Goal: Task Accomplishment & Management: Manage account settings

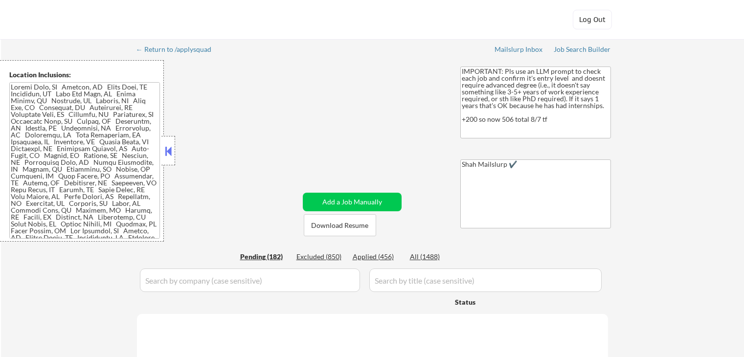
select select ""pending""
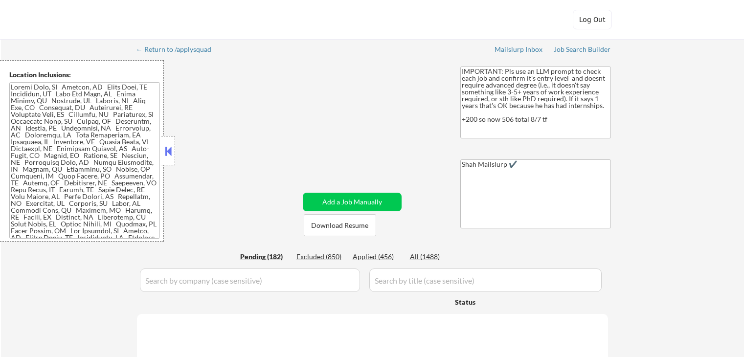
select select ""pending""
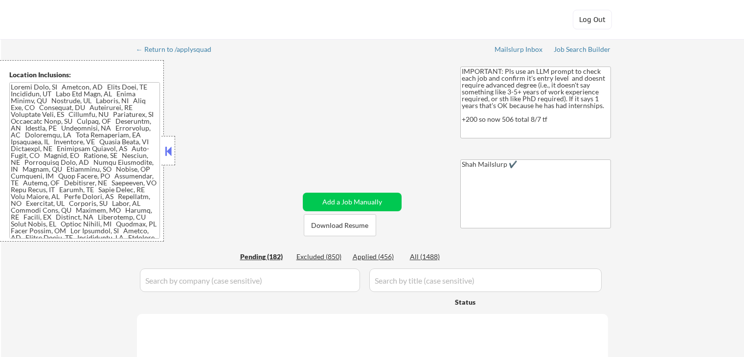
select select ""pending""
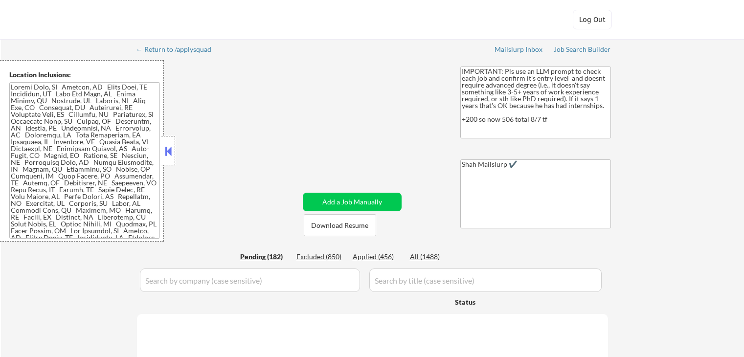
select select ""pending""
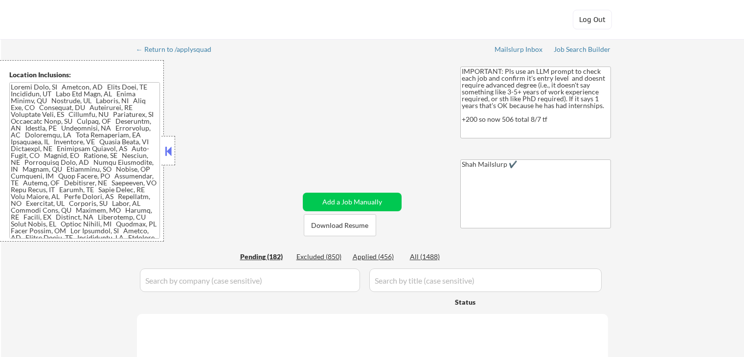
select select ""pending""
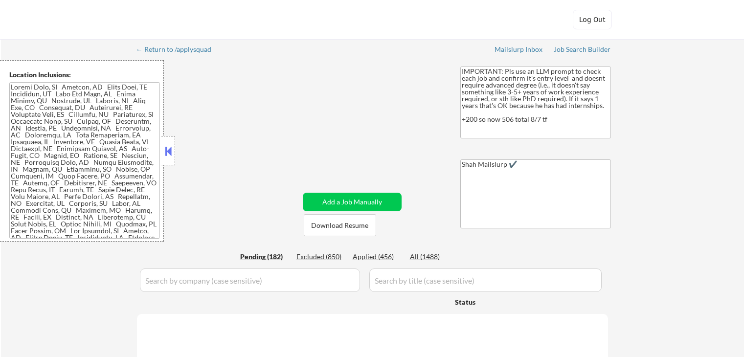
select select ""pending""
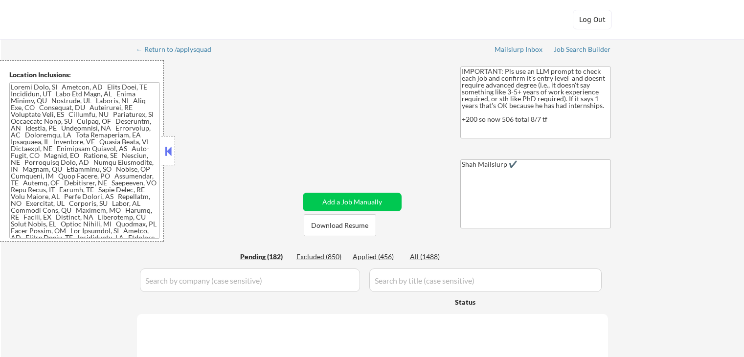
select select ""pending""
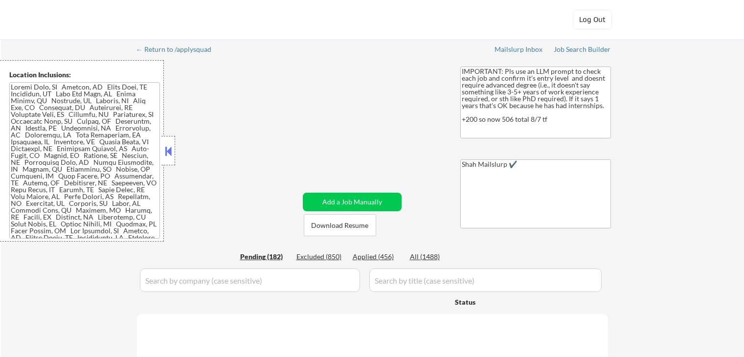
select select ""pending""
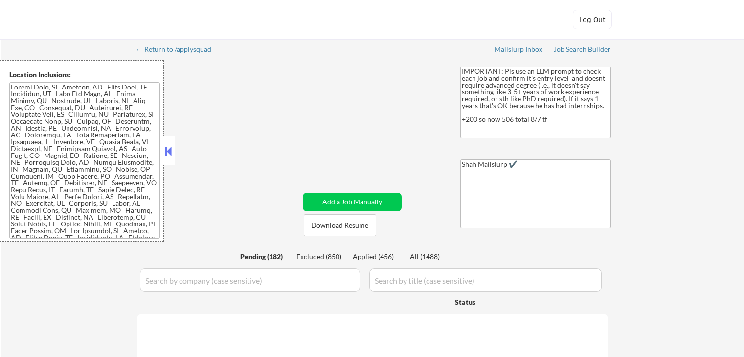
select select ""pending""
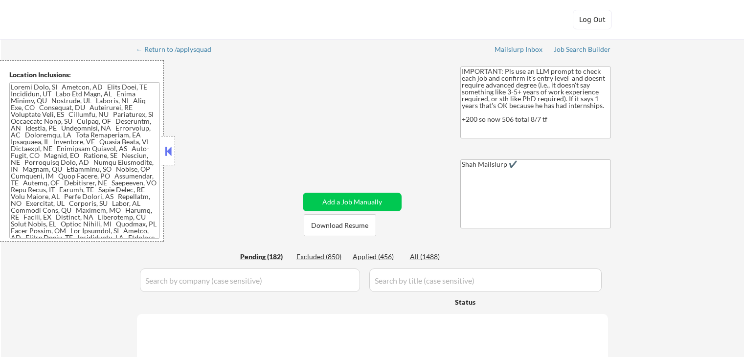
select select ""pending""
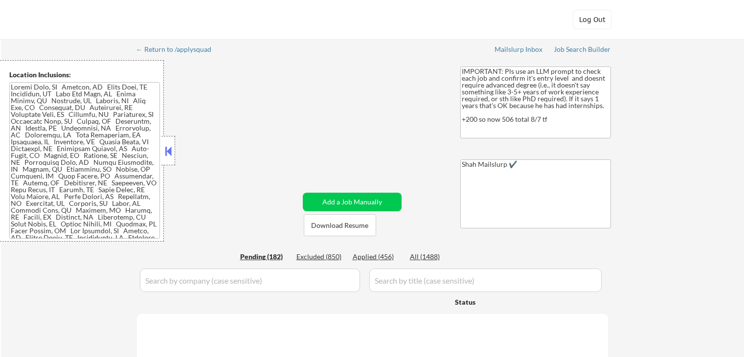
select select ""pending""
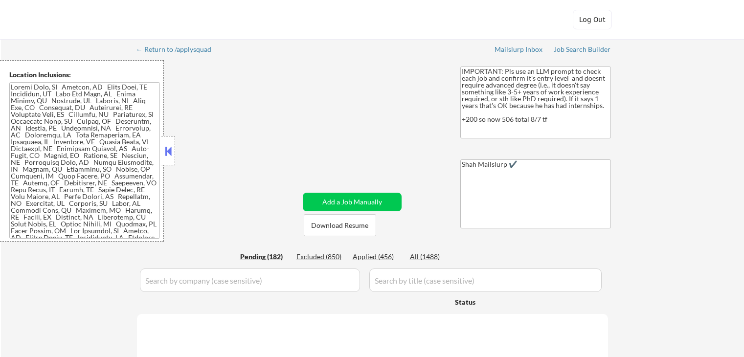
select select ""pending""
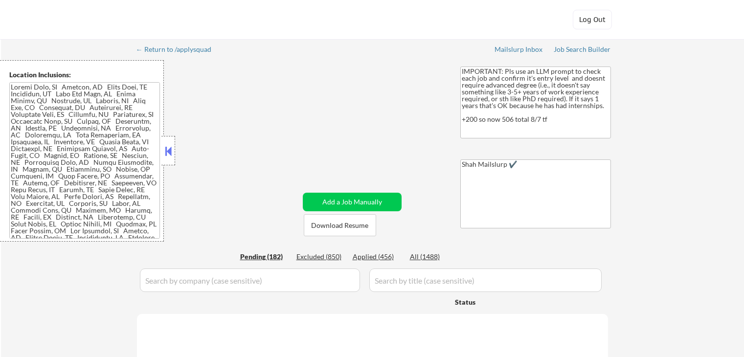
select select ""pending""
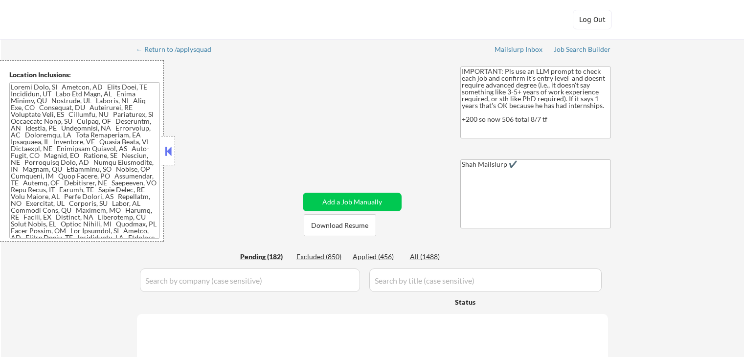
select select ""pending""
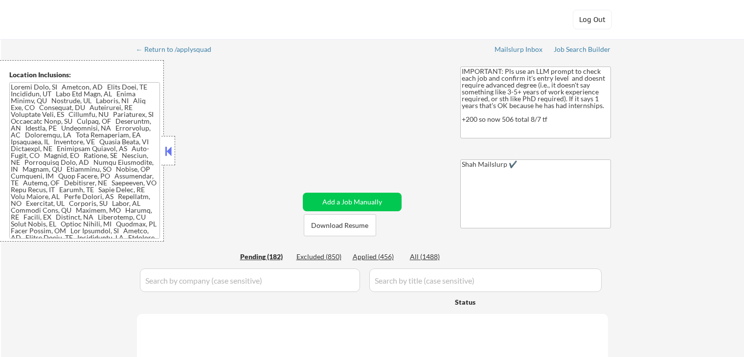
select select ""pending""
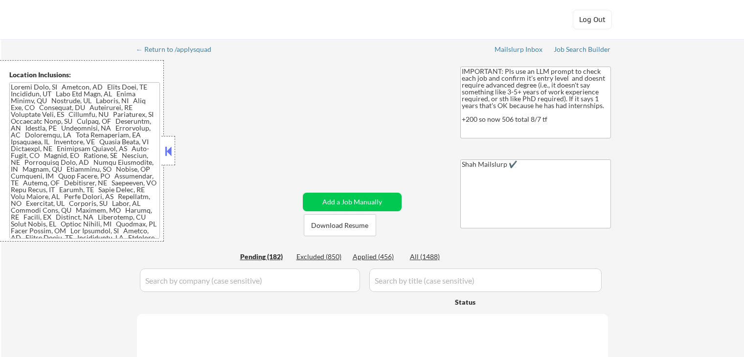
select select ""pending""
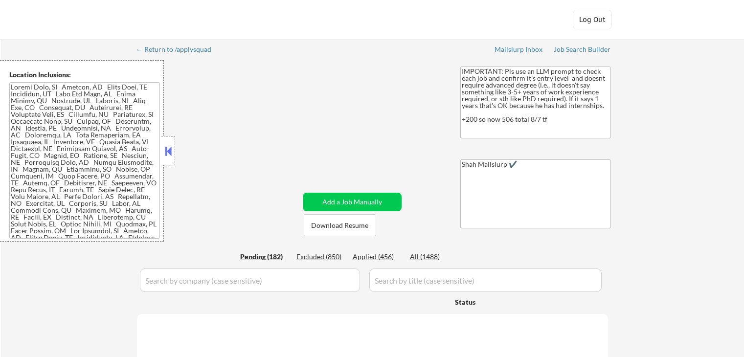
select select ""pending""
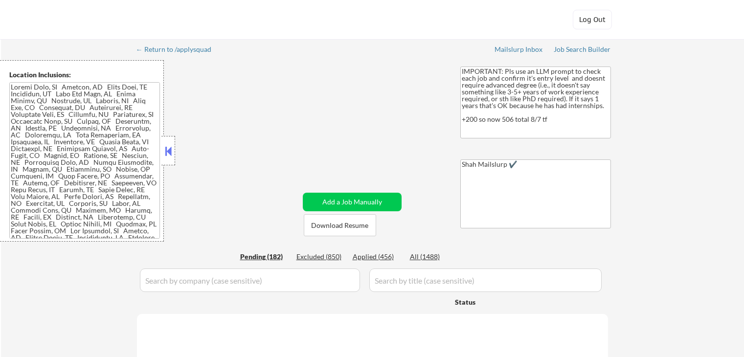
select select ""pending""
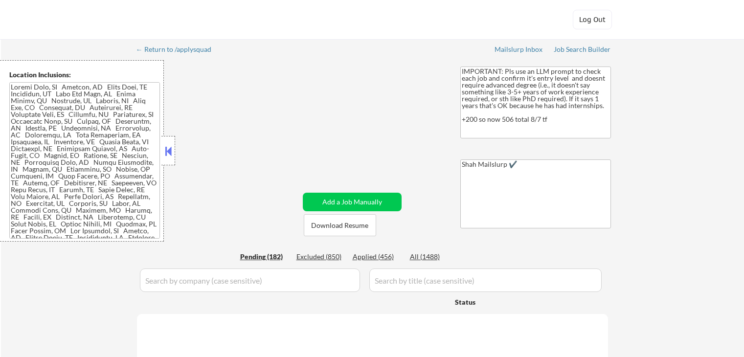
select select ""pending""
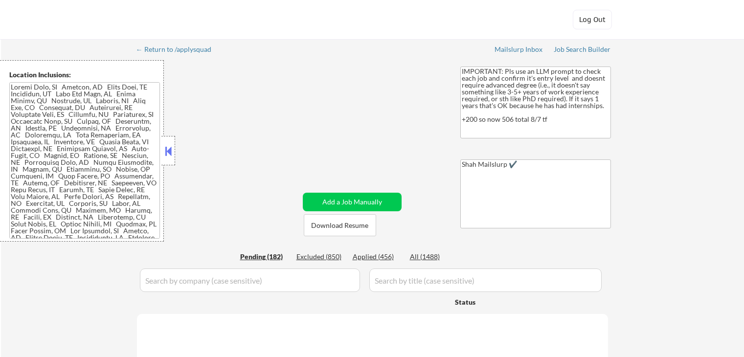
select select ""pending""
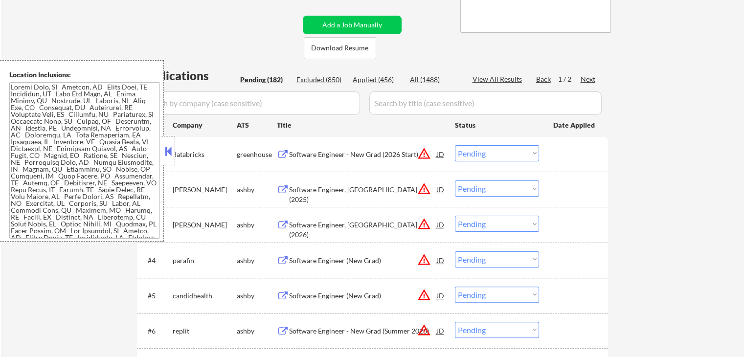
scroll to position [244, 0]
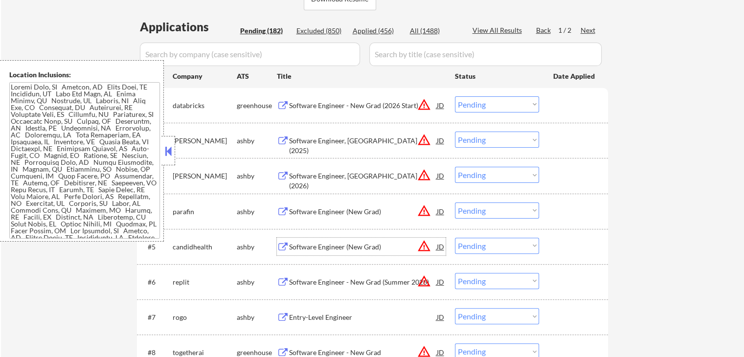
click at [305, 254] on div "Software Engineer (New Grad)" at bounding box center [363, 247] width 148 height 18
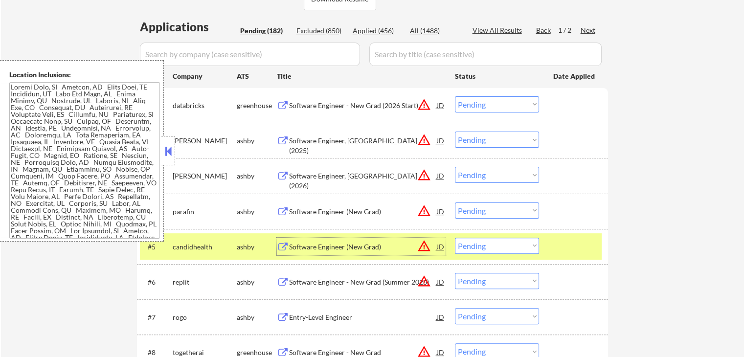
click at [286, 211] on button at bounding box center [283, 211] width 12 height 9
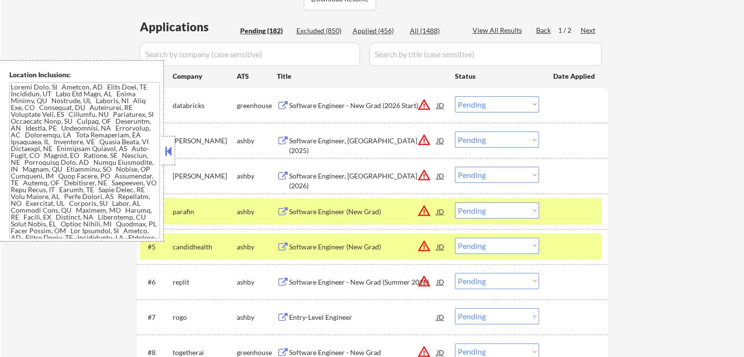
click at [284, 180] on button at bounding box center [283, 176] width 12 height 9
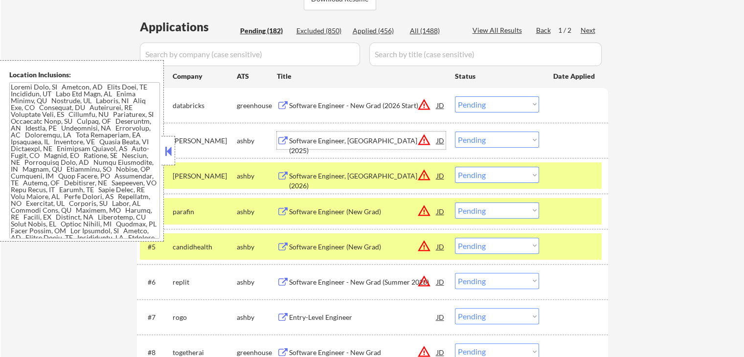
click at [291, 144] on div "Software Engineer, [GEOGRAPHIC_DATA] (2025)" at bounding box center [363, 145] width 148 height 19
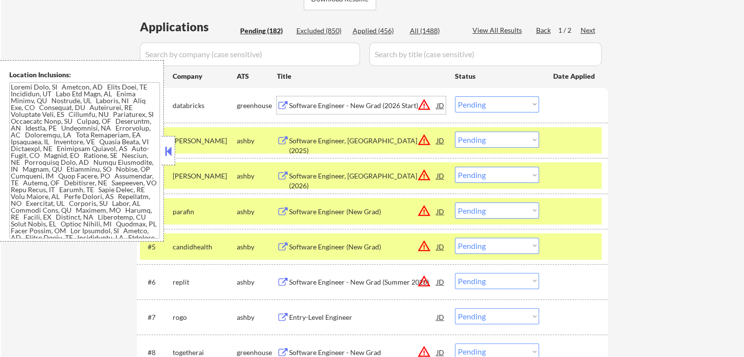
click at [294, 102] on div "Software Engineer - New Grad (2026 Start)" at bounding box center [363, 106] width 148 height 10
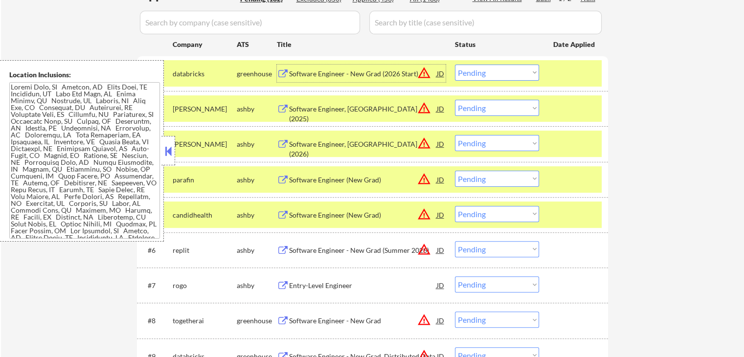
scroll to position [293, 0]
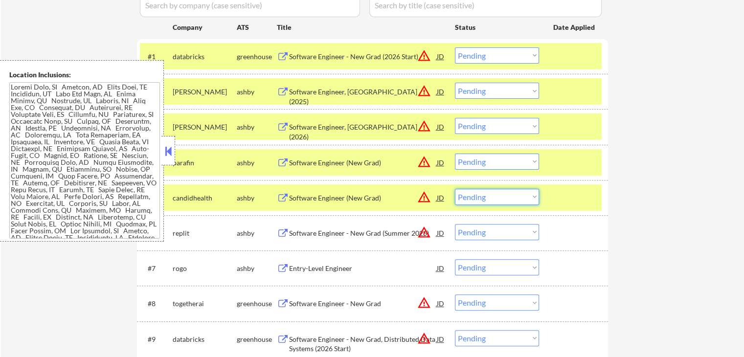
drag, startPoint x: 490, startPoint y: 194, endPoint x: 494, endPoint y: 202, distance: 9.8
click at [490, 194] on select "Choose an option... Pending Applied Excluded (Questions) Excluded (Expired) Exc…" at bounding box center [497, 197] width 84 height 16
click at [455, 189] on select "Choose an option... Pending Applied Excluded (Questions) Excluded (Expired) Exc…" at bounding box center [497, 197] width 84 height 16
select select ""pending""
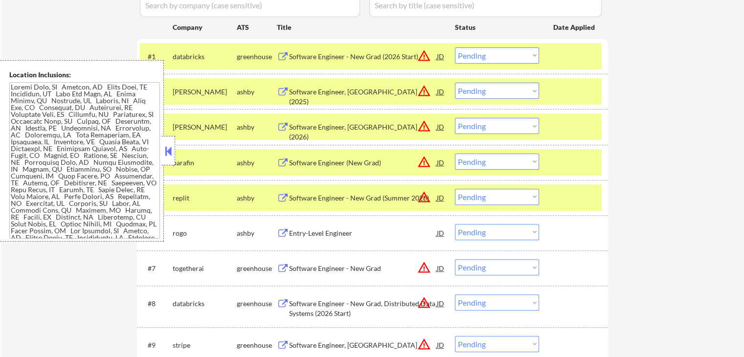
click at [490, 59] on select "Choose an option... Pending Applied Excluded (Questions) Excluded (Expired) Exc…" at bounding box center [497, 55] width 84 height 16
select select ""excluded""
click at [455, 47] on select "Choose an option... Pending Applied Excluded (Questions) Excluded (Expired) Exc…" at bounding box center [497, 55] width 84 height 16
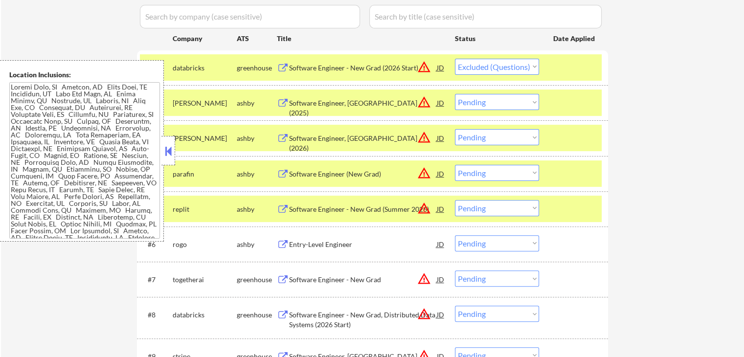
scroll to position [342, 0]
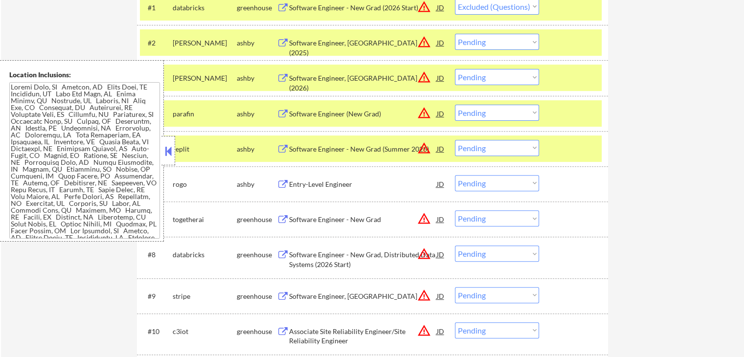
click at [478, 111] on select "Choose an option... Pending Applied Excluded (Questions) Excluded (Expired) Exc…" at bounding box center [497, 113] width 84 height 16
click at [455, 105] on select "Choose an option... Pending Applied Excluded (Questions) Excluded (Expired) Exc…" at bounding box center [497, 113] width 84 height 16
select select ""pending""
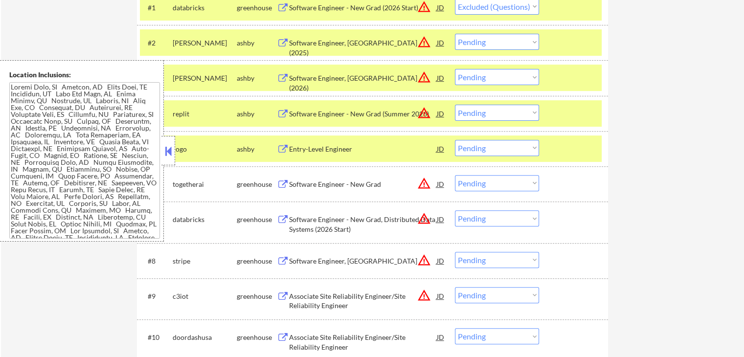
scroll to position [293, 0]
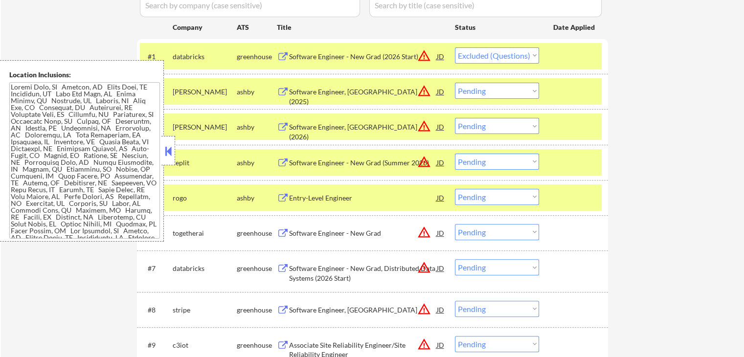
select select ""pending""
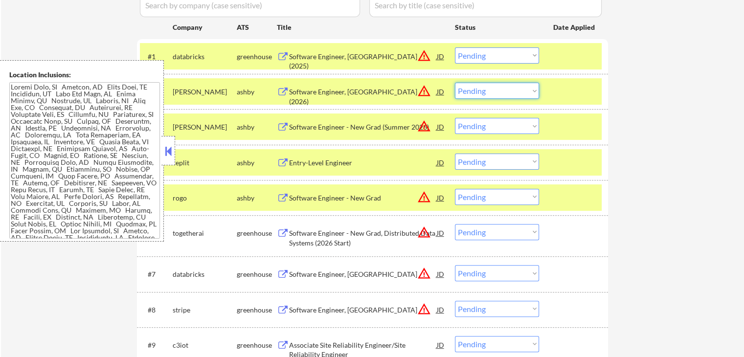
click at [489, 92] on select "Choose an option... Pending Applied Excluded (Questions) Excluded (Expired) Exc…" at bounding box center [497, 91] width 84 height 16
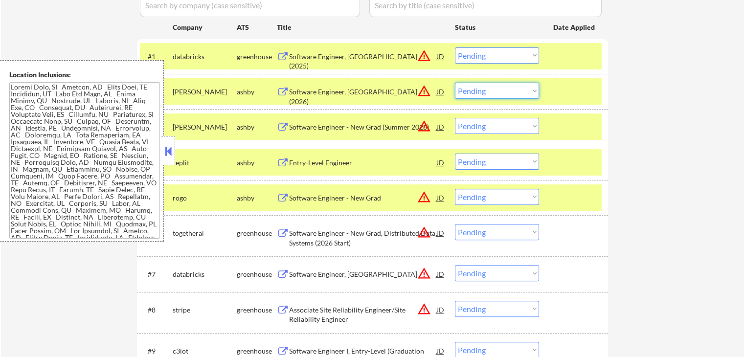
click at [487, 91] on select "Choose an option... Pending Applied Excluded (Questions) Excluded (Expired) Exc…" at bounding box center [497, 91] width 84 height 16
select select ""excluded__location_""
click at [455, 83] on select "Choose an option... Pending Applied Excluded (Questions) Excluded (Expired) Exc…" at bounding box center [497, 91] width 84 height 16
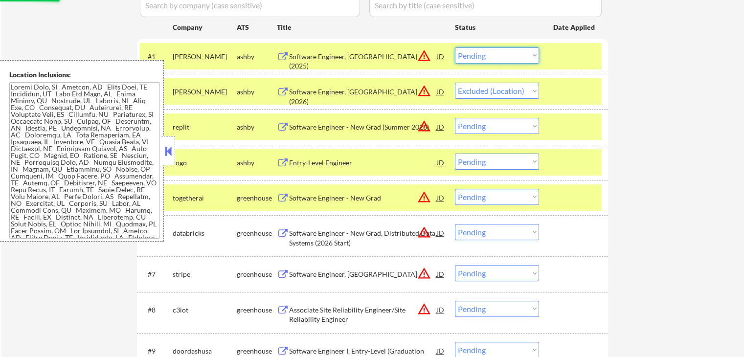
click at [483, 56] on select "Choose an option... Pending Applied Excluded (Questions) Excluded (Expired) Exc…" at bounding box center [497, 55] width 84 height 16
select select ""excluded__location_""
click at [455, 47] on select "Choose an option... Pending Applied Excluded (Questions) Excluded (Expired) Exc…" at bounding box center [497, 55] width 84 height 16
select select ""pending""
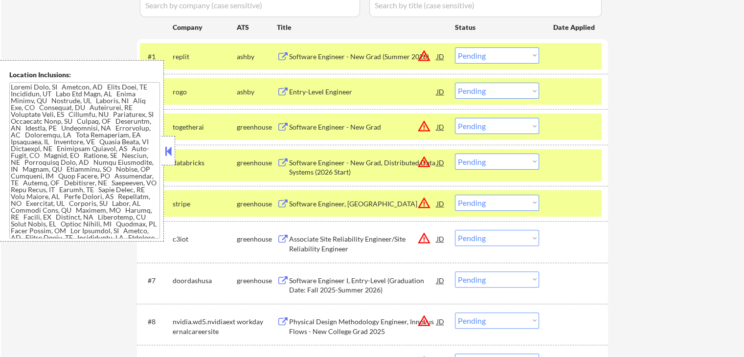
click at [308, 55] on div "Software Engineer - New Grad (Summer 2026)" at bounding box center [363, 57] width 148 height 10
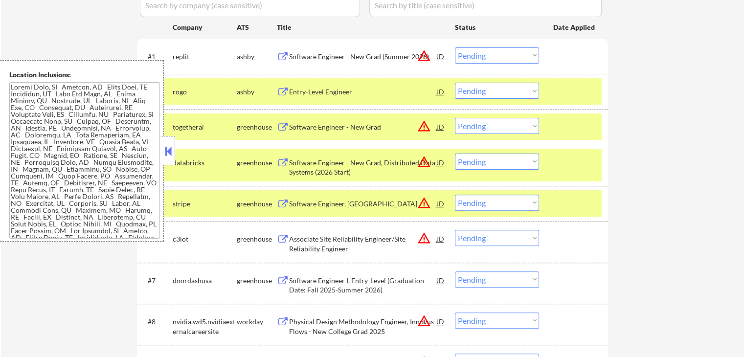
click at [311, 88] on div "Entry-Level Engineer" at bounding box center [363, 92] width 148 height 10
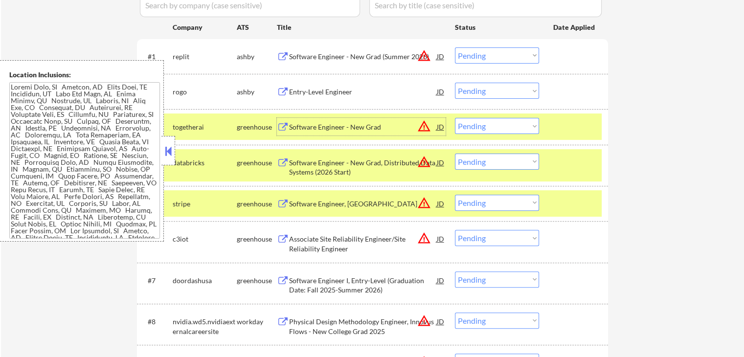
click at [294, 127] on div "Software Engineer - New Grad" at bounding box center [363, 127] width 148 height 10
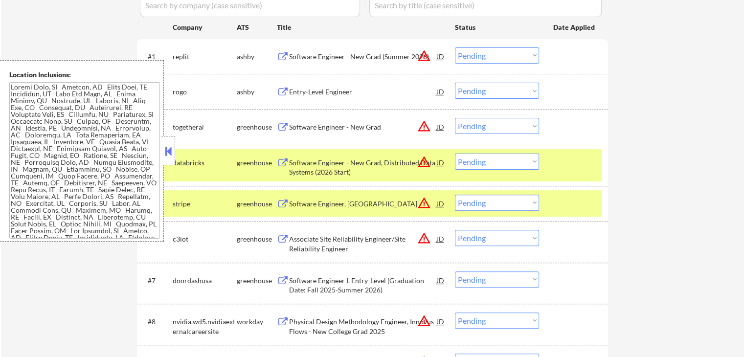
click at [294, 158] on div "Software Engineer - New Grad, Distributed Data Systems (2026 Start)" at bounding box center [363, 167] width 148 height 19
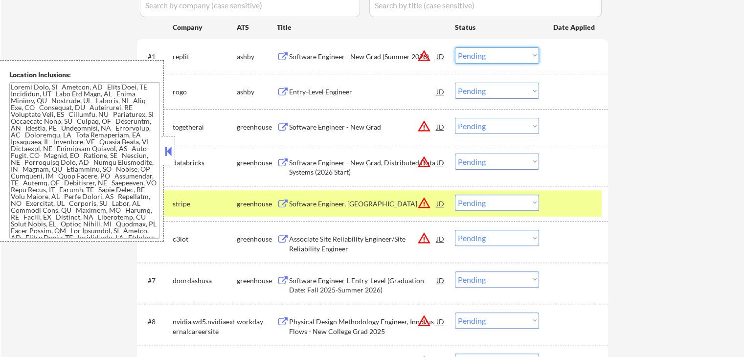
drag, startPoint x: 492, startPoint y: 57, endPoint x: 494, endPoint y: 63, distance: 6.0
click at [492, 57] on select "Choose an option... Pending Applied Excluded (Questions) Excluded (Expired) Exc…" at bounding box center [497, 55] width 84 height 16
click at [455, 47] on select "Choose an option... Pending Applied Excluded (Questions) Excluded (Expired) Exc…" at bounding box center [497, 55] width 84 height 16
select select ""pending""
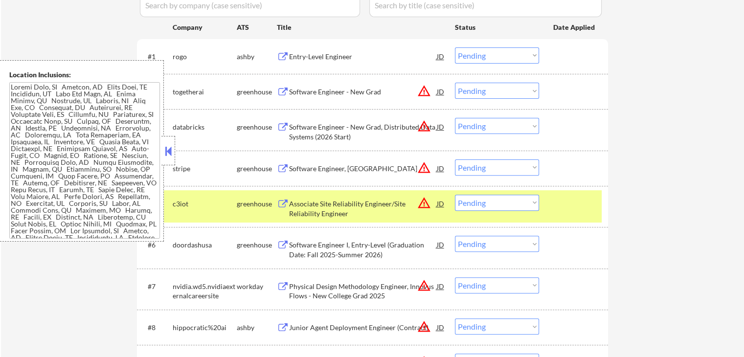
click at [471, 95] on select "Choose an option... Pending Applied Excluded (Questions) Excluded (Expired) Exc…" at bounding box center [497, 91] width 84 height 16
click at [455, 83] on select "Choose an option... Pending Applied Excluded (Questions) Excluded (Expired) Exc…" at bounding box center [497, 91] width 84 height 16
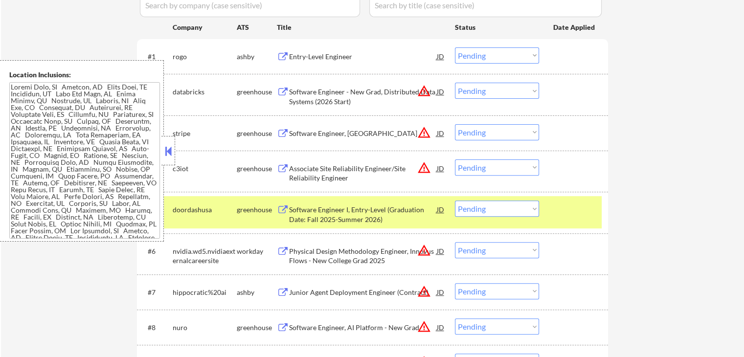
click at [493, 90] on select "Choose an option... Pending Applied Excluded (Questions) Excluded (Expired) Exc…" at bounding box center [497, 91] width 84 height 16
click at [455, 83] on select "Choose an option... Pending Applied Excluded (Questions) Excluded (Expired) Exc…" at bounding box center [497, 91] width 84 height 16
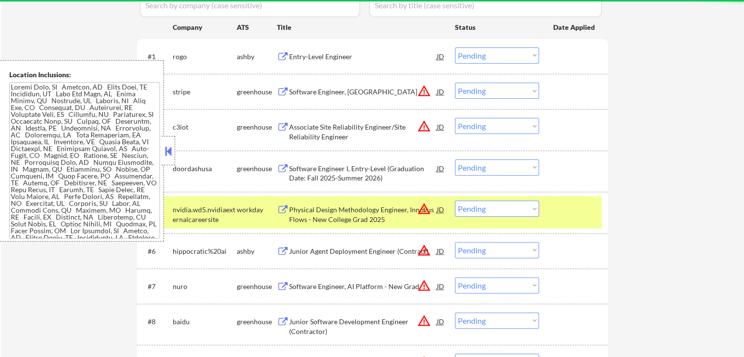
click at [309, 90] on div "Software Engineer, [GEOGRAPHIC_DATA]" at bounding box center [363, 92] width 148 height 10
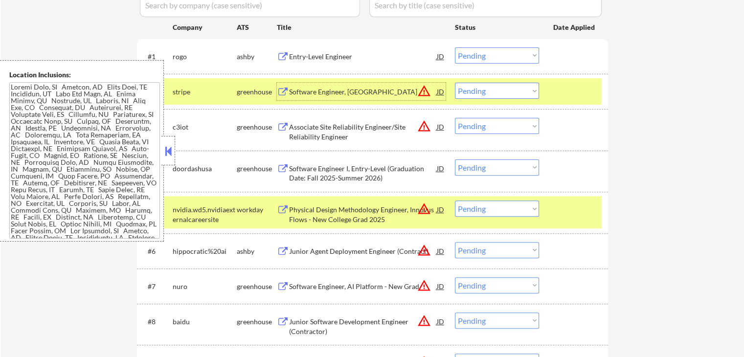
click at [483, 93] on select "Choose an option... Pending Applied Excluded (Questions) Excluded (Expired) Exc…" at bounding box center [497, 91] width 84 height 16
select select ""excluded__location_""
click at [455, 83] on select "Choose an option... Pending Applied Excluded (Questions) Excluded (Expired) Exc…" at bounding box center [497, 91] width 84 height 16
click at [481, 56] on select "Choose an option... Pending Applied Excluded (Questions) Excluded (Expired) Exc…" at bounding box center [497, 55] width 84 height 16
click at [455, 47] on select "Choose an option... Pending Applied Excluded (Questions) Excluded (Expired) Exc…" at bounding box center [497, 55] width 84 height 16
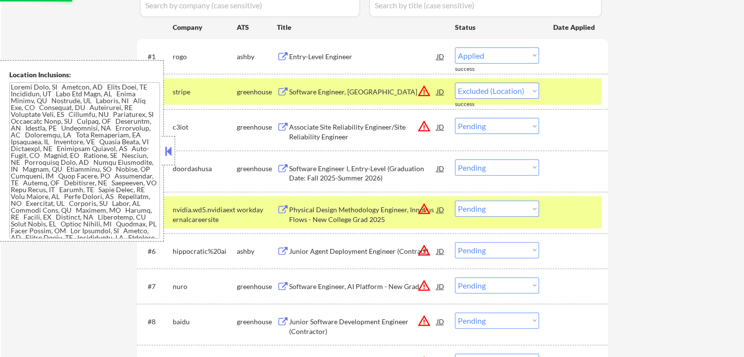
select select ""pending""
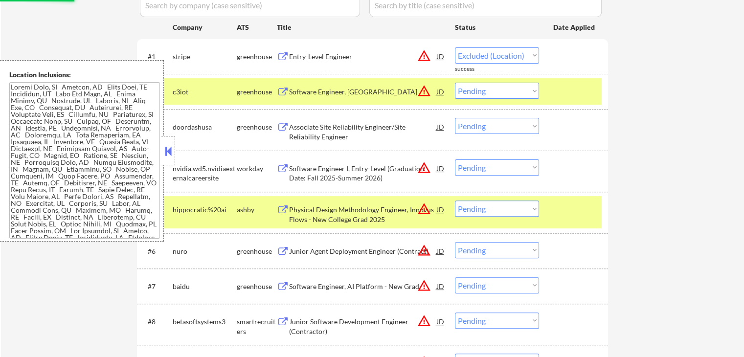
select select ""pending""
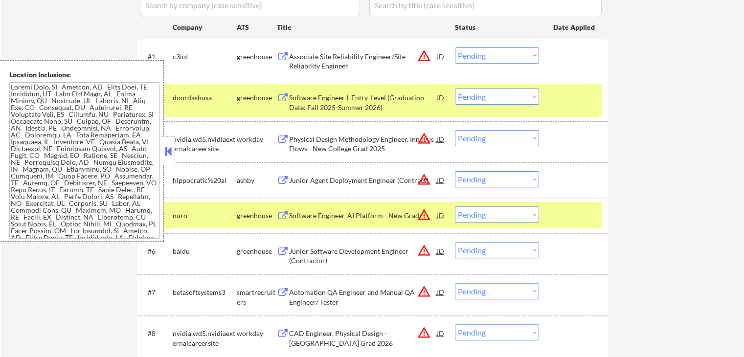
click at [304, 57] on div "Associate Site Reliability Engineer/Site Reliability Engineer" at bounding box center [363, 61] width 148 height 19
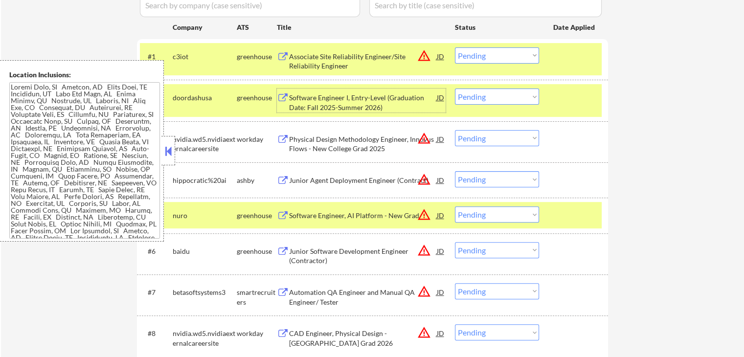
click at [323, 101] on div "Software Engineer I, Entry-Level (Graduation Date: Fall 2025-Summer 2026)" at bounding box center [363, 102] width 148 height 19
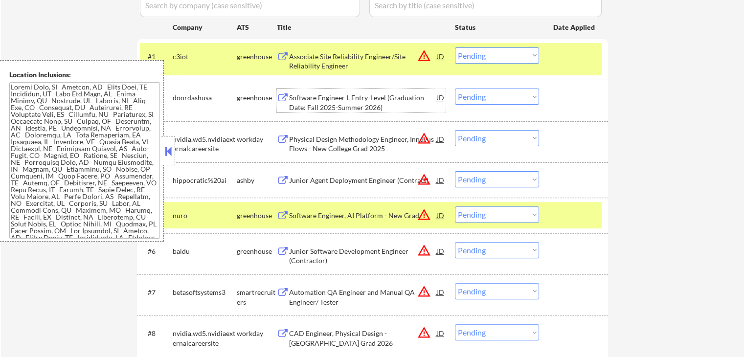
click at [299, 173] on div "Junior Agent Deployment Engineer (Contract)" at bounding box center [363, 180] width 148 height 18
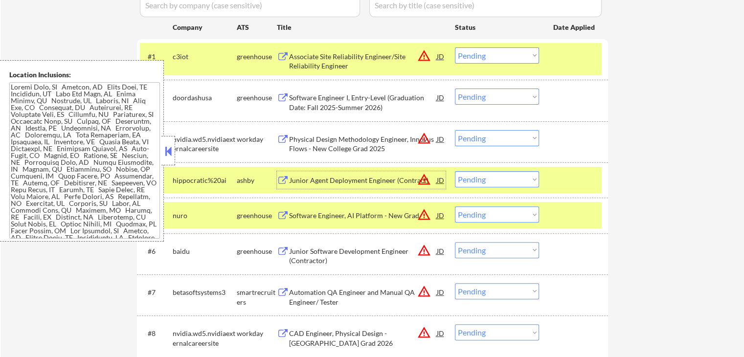
drag, startPoint x: 491, startPoint y: 177, endPoint x: 495, endPoint y: 184, distance: 8.1
click at [491, 177] on select "Choose an option... Pending Applied Excluded (Questions) Excluded (Expired) Exc…" at bounding box center [497, 179] width 84 height 16
click at [455, 171] on select "Choose an option... Pending Applied Excluded (Questions) Excluded (Expired) Exc…" at bounding box center [497, 179] width 84 height 16
select select ""pending""
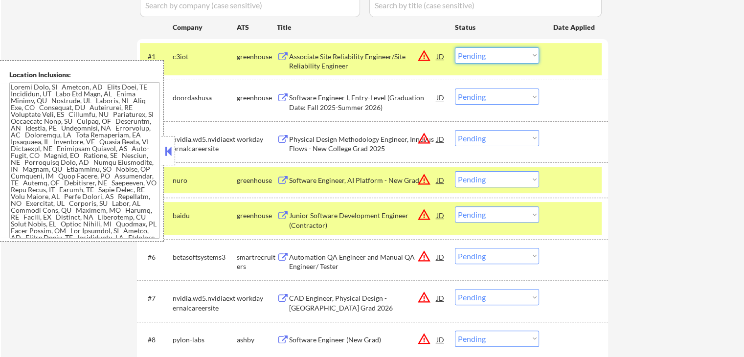
drag, startPoint x: 465, startPoint y: 55, endPoint x: 471, endPoint y: 61, distance: 8.6
click at [466, 57] on select "Choose an option... Pending Applied Excluded (Questions) Excluded (Expired) Exc…" at bounding box center [497, 55] width 84 height 16
click at [455, 47] on select "Choose an option... Pending Applied Excluded (Questions) Excluded (Expired) Exc…" at bounding box center [497, 55] width 84 height 16
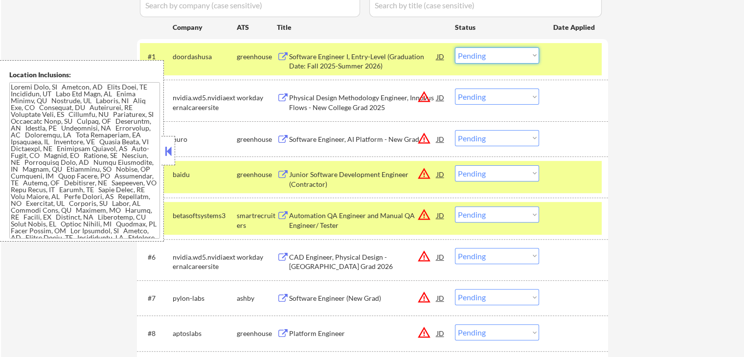
click at [507, 57] on select "Choose an option... Pending Applied Excluded (Questions) Excluded (Expired) Exc…" at bounding box center [497, 55] width 84 height 16
click at [455, 47] on select "Choose an option... Pending Applied Excluded (Questions) Excluded (Expired) Exc…" at bounding box center [497, 55] width 84 height 16
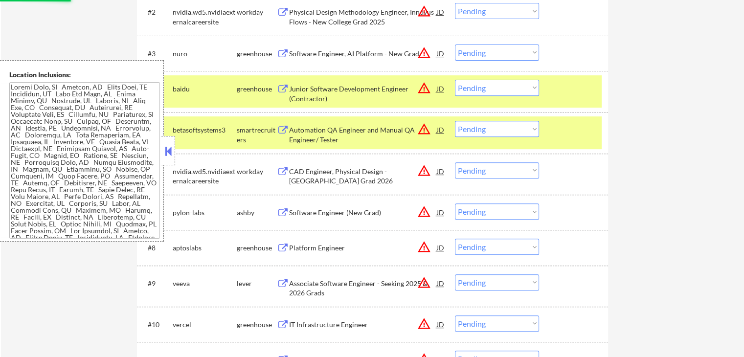
scroll to position [440, 0]
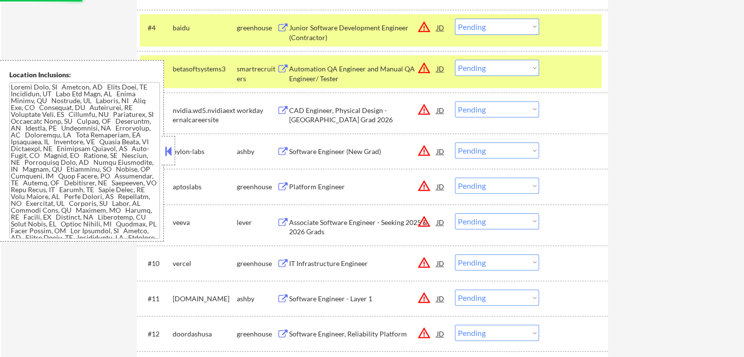
select select ""pending""
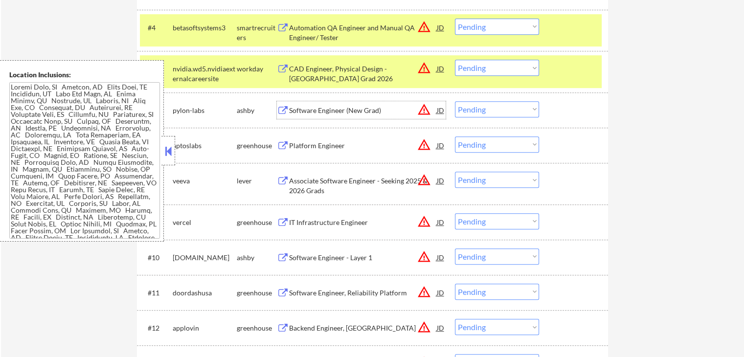
click at [312, 111] on div "Software Engineer (New Grad)" at bounding box center [363, 111] width 148 height 10
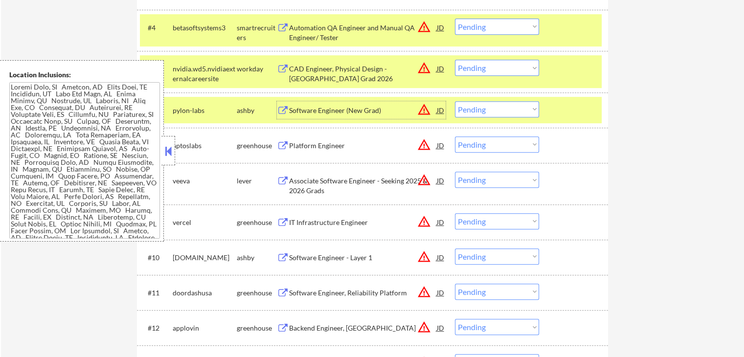
drag, startPoint x: 481, startPoint y: 108, endPoint x: 487, endPoint y: 116, distance: 10.2
click at [483, 108] on select "Choose an option... Pending Applied Excluded (Questions) Excluded (Expired) Exc…" at bounding box center [497, 109] width 84 height 16
click at [455, 101] on select "Choose an option... Pending Applied Excluded (Questions) Excluded (Expired) Exc…" at bounding box center [497, 109] width 84 height 16
click at [311, 150] on div "Platform Engineer" at bounding box center [363, 146] width 148 height 10
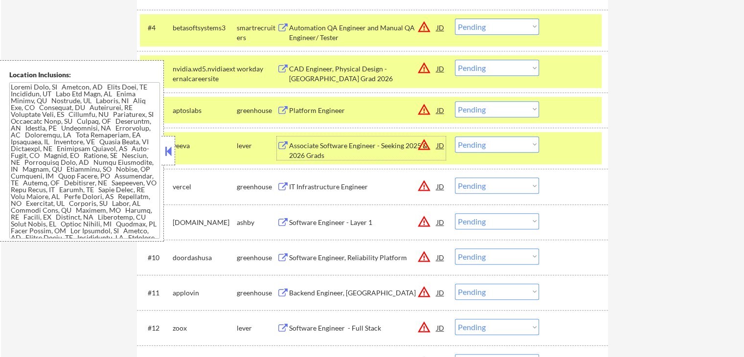
click at [497, 109] on select "Choose an option... Pending Applied Excluded (Questions) Excluded (Expired) Exc…" at bounding box center [497, 109] width 84 height 16
drag, startPoint x: 478, startPoint y: 97, endPoint x: 483, endPoint y: 108, distance: 11.8
click at [481, 103] on div "#6 aptoslabs greenhouse Platform Engineer JD warning_amber Choose an option... …" at bounding box center [370, 110] width 461 height 26
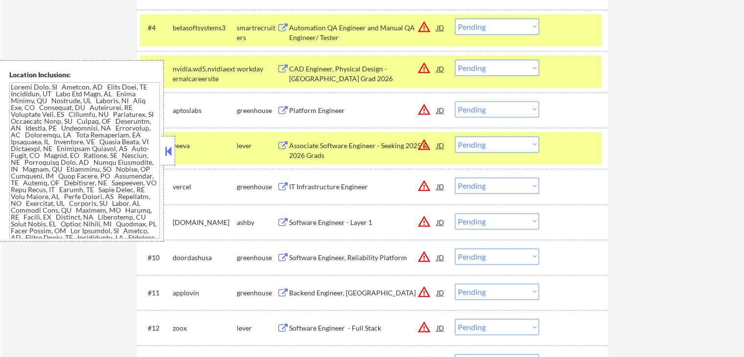
click at [483, 108] on select "Choose an option... Pending Applied Excluded (Questions) Excluded (Expired) Exc…" at bounding box center [497, 109] width 84 height 16
click at [455, 101] on select "Choose an option... Pending Applied Excluded (Questions) Excluded (Expired) Exc…" at bounding box center [497, 109] width 84 height 16
select select ""pending""
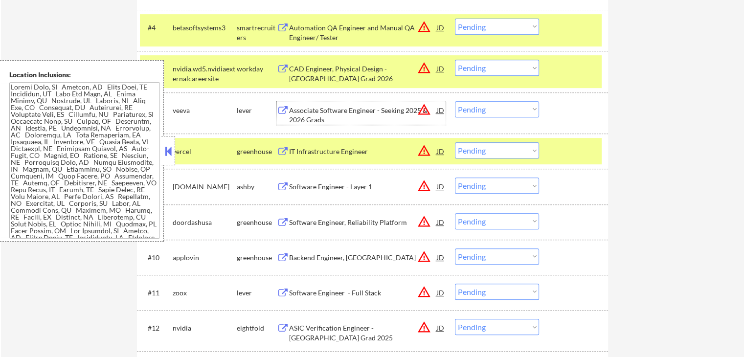
click at [320, 106] on div "Associate Software Engineer - Seeking 2025 & 2026 Grads" at bounding box center [363, 115] width 148 height 19
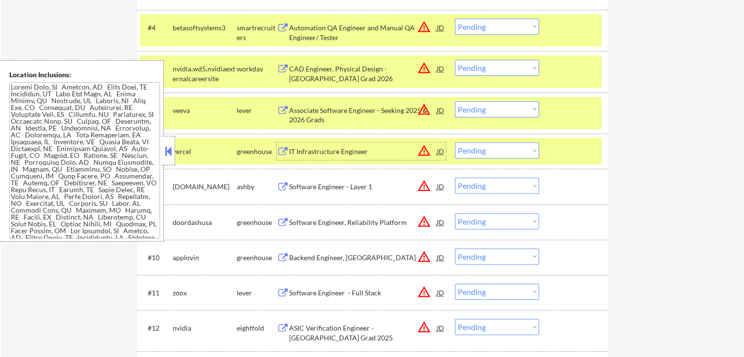
click at [322, 146] on div "IT Infrastructure Engineer" at bounding box center [363, 151] width 148 height 18
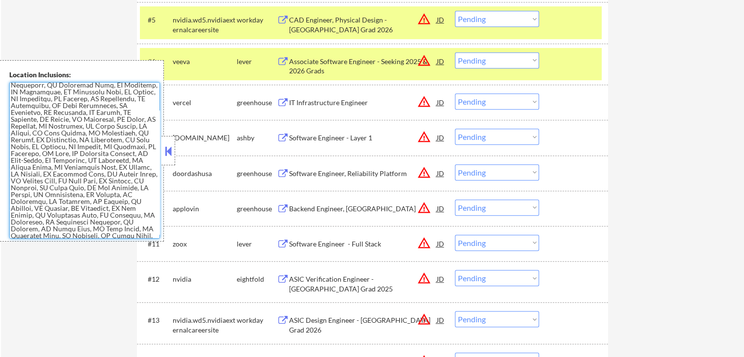
scroll to position [0, 0]
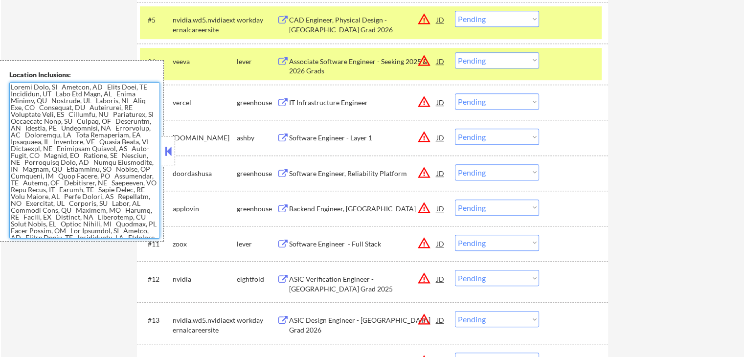
drag, startPoint x: 78, startPoint y: 223, endPoint x: 0, endPoint y: 50, distance: 190.1
click at [324, 63] on div "Associate Software Engineer - Seeking 2025 & 2026 Grads" at bounding box center [363, 66] width 148 height 19
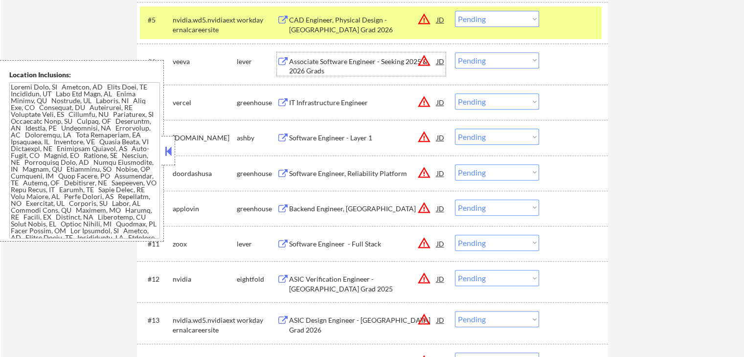
click at [468, 100] on select "Choose an option... Pending Applied Excluded (Questions) Excluded (Expired) Exc…" at bounding box center [497, 101] width 84 height 16
click at [455, 93] on select "Choose an option... Pending Applied Excluded (Questions) Excluded (Expired) Exc…" at bounding box center [497, 101] width 84 height 16
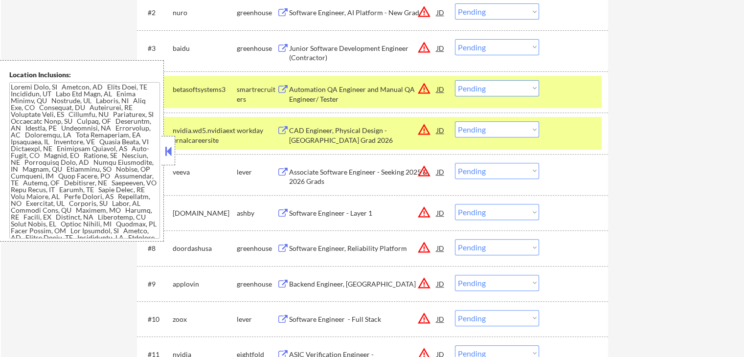
scroll to position [440, 0]
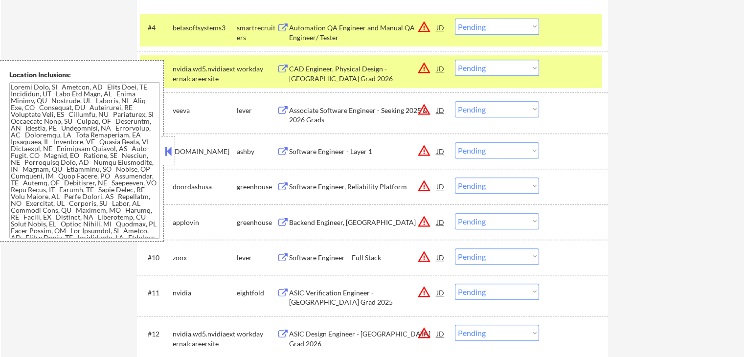
click at [319, 149] on div "Software Engineer - Layer 1" at bounding box center [363, 152] width 148 height 10
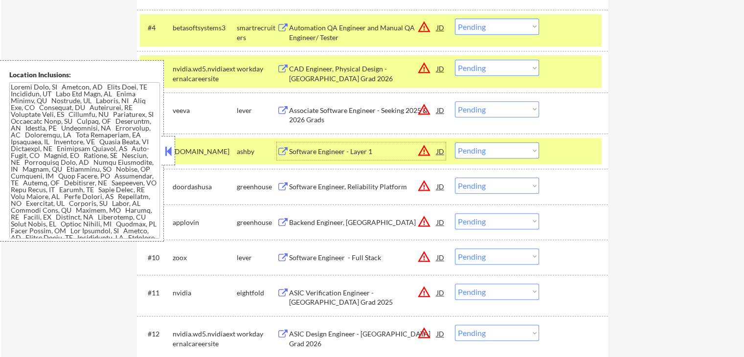
click at [494, 152] on select "Choose an option... Pending Applied Excluded (Questions) Excluded (Expired) Exc…" at bounding box center [497, 150] width 84 height 16
click at [455, 142] on select "Choose an option... Pending Applied Excluded (Questions) Excluded (Expired) Exc…" at bounding box center [497, 150] width 84 height 16
select select ""pending""
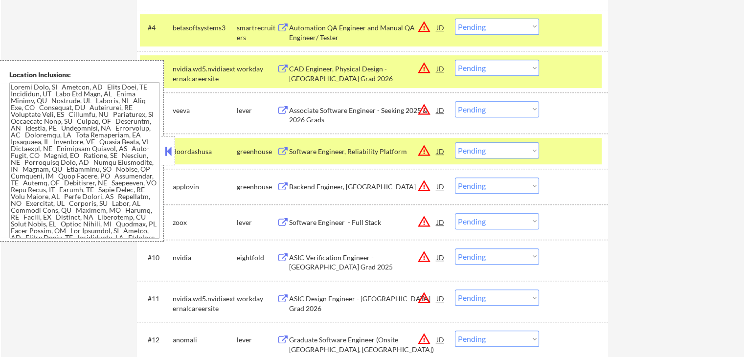
drag, startPoint x: 487, startPoint y: 104, endPoint x: 493, endPoint y: 115, distance: 12.3
click at [487, 104] on select "Choose an option... Pending Applied Excluded (Questions) Excluded (Expired) Exc…" at bounding box center [497, 109] width 84 height 16
click at [455, 101] on select "Choose an option... Pending Applied Excluded (Questions) Excluded (Expired) Exc…" at bounding box center [497, 109] width 84 height 16
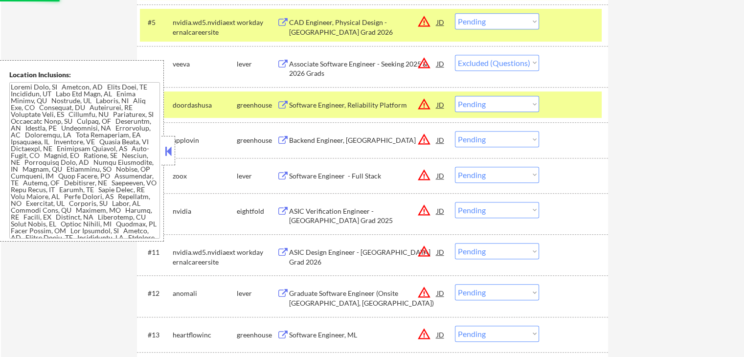
scroll to position [489, 0]
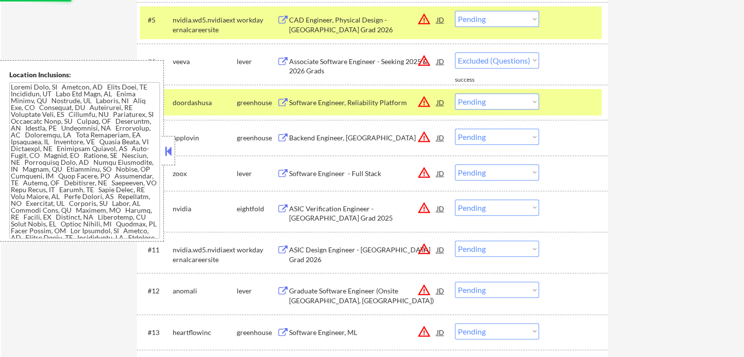
select select ""pending""
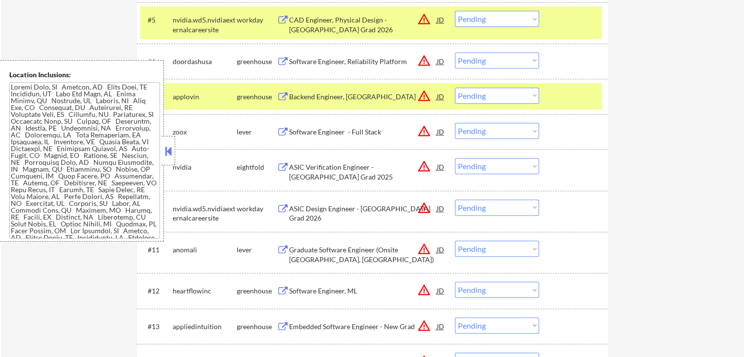
click at [305, 97] on div "Backend Engineer, [GEOGRAPHIC_DATA]" at bounding box center [363, 97] width 148 height 10
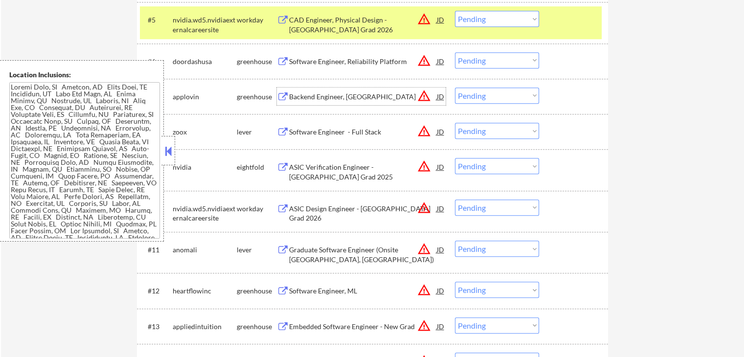
click at [315, 129] on div "Software Engineer - Full Stack" at bounding box center [363, 132] width 148 height 10
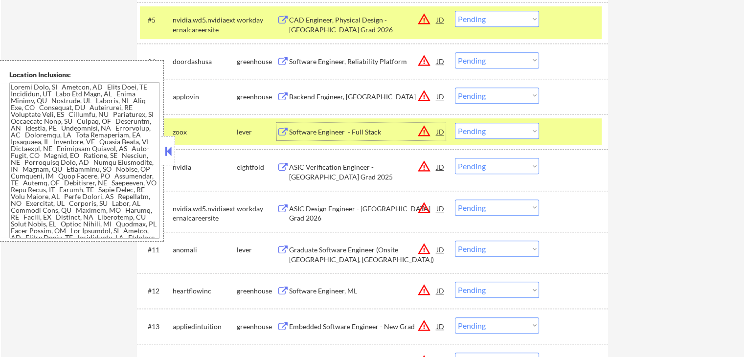
drag, startPoint x: 495, startPoint y: 95, endPoint x: 495, endPoint y: 103, distance: 7.3
click at [495, 95] on select "Choose an option... Pending Applied Excluded (Questions) Excluded (Expired) Exc…" at bounding box center [497, 96] width 84 height 16
click at [455, 88] on select "Choose an option... Pending Applied Excluded (Questions) Excluded (Expired) Exc…" at bounding box center [497, 96] width 84 height 16
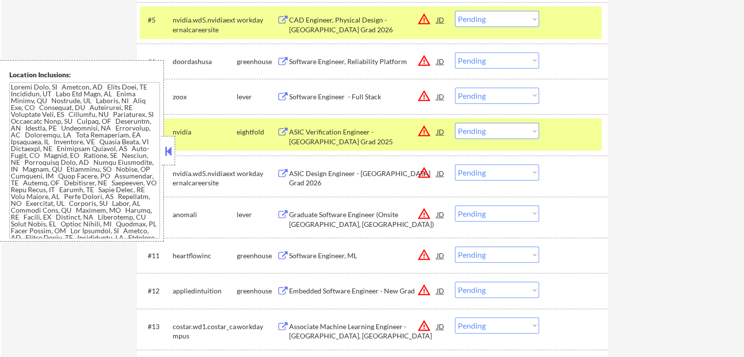
drag, startPoint x: 486, startPoint y: 92, endPoint x: 493, endPoint y: 100, distance: 10.1
click at [487, 92] on select "Choose an option... Pending Applied Excluded (Questions) Excluded (Expired) Exc…" at bounding box center [497, 96] width 84 height 16
click at [455, 88] on select "Choose an option... Pending Applied Excluded (Questions) Excluded (Expired) Exc…" at bounding box center [497, 96] width 84 height 16
select select ""pending""
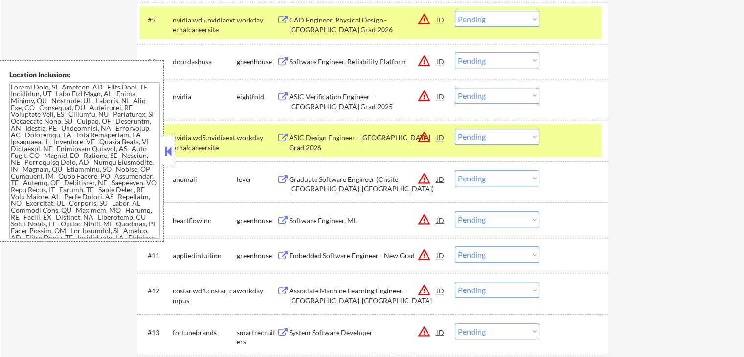
scroll to position [538, 0]
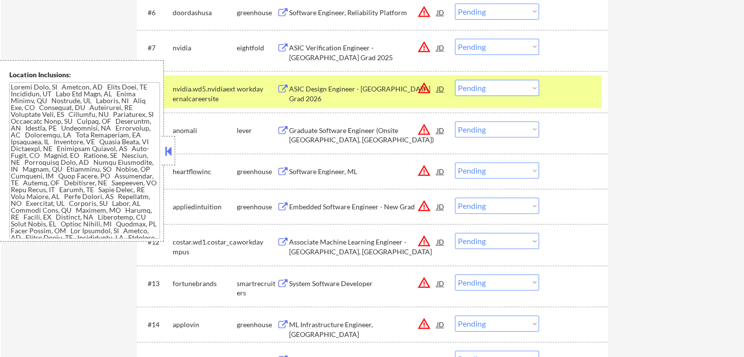
click at [313, 133] on div "Graduate Software Engineer (Onsite [GEOGRAPHIC_DATA], [GEOGRAPHIC_DATA])" at bounding box center [363, 135] width 148 height 19
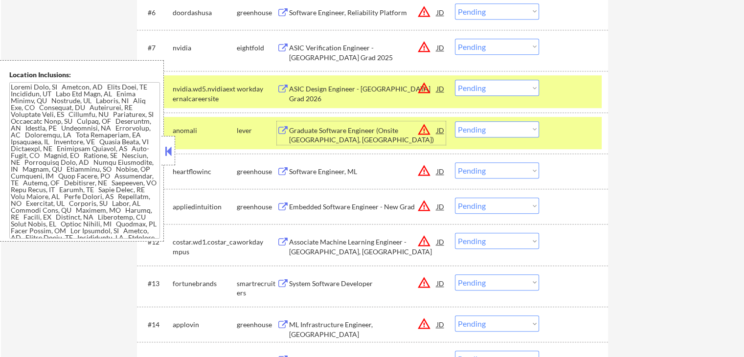
click at [483, 125] on select "Choose an option... Pending Applied Excluded (Questions) Excluded (Expired) Exc…" at bounding box center [497, 129] width 84 height 16
click at [455, 121] on select "Choose an option... Pending Applied Excluded (Questions) Excluded (Expired) Exc…" at bounding box center [497, 129] width 84 height 16
click at [302, 175] on div "Software Engineer, ML" at bounding box center [363, 172] width 148 height 10
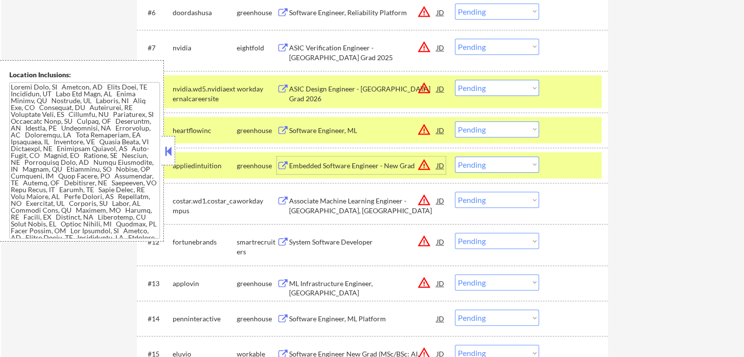
drag, startPoint x: 496, startPoint y: 120, endPoint x: 497, endPoint y: 130, distance: 9.8
click at [497, 121] on div "#9 heartflowinc greenhouse Software Engineer, ML JD warning_amber Choose an opt…" at bounding box center [370, 130] width 461 height 26
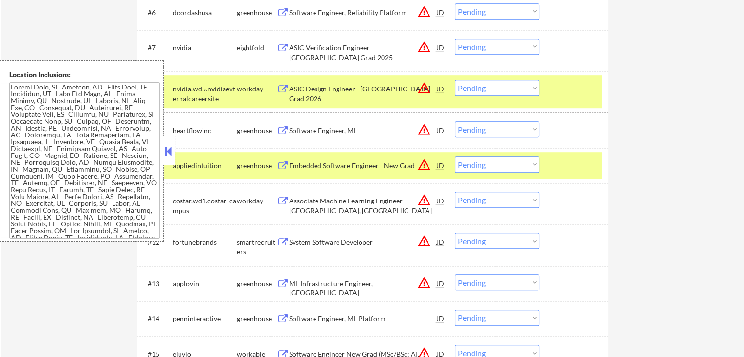
drag, startPoint x: 499, startPoint y: 131, endPoint x: 497, endPoint y: 136, distance: 5.5
click at [499, 131] on select "Choose an option... Pending Applied Excluded (Questions) Excluded (Expired) Exc…" at bounding box center [497, 129] width 84 height 16
click at [455, 121] on select "Choose an option... Pending Applied Excluded (Questions) Excluded (Expired) Exc…" at bounding box center [497, 129] width 84 height 16
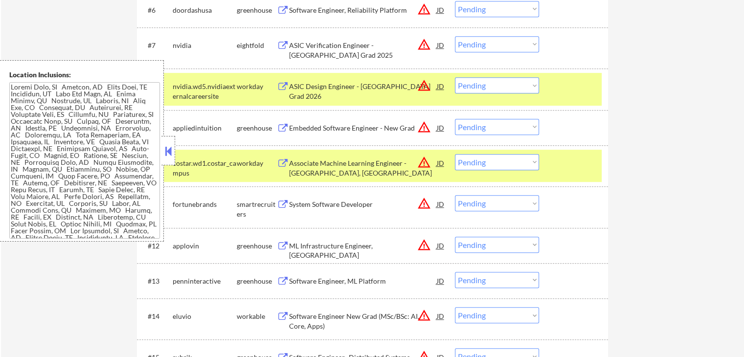
scroll to position [587, 0]
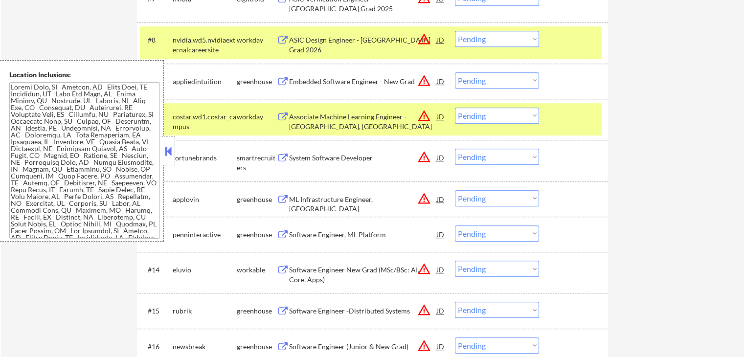
click at [294, 157] on div "System Software Developer" at bounding box center [363, 158] width 148 height 10
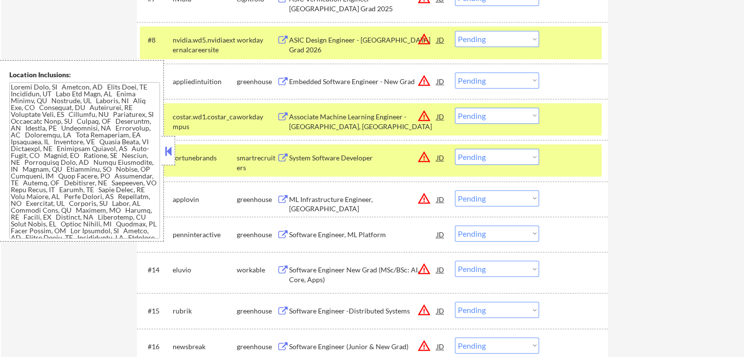
click at [289, 199] on div "ML Infrastructure Engineer, [GEOGRAPHIC_DATA]" at bounding box center [363, 204] width 148 height 19
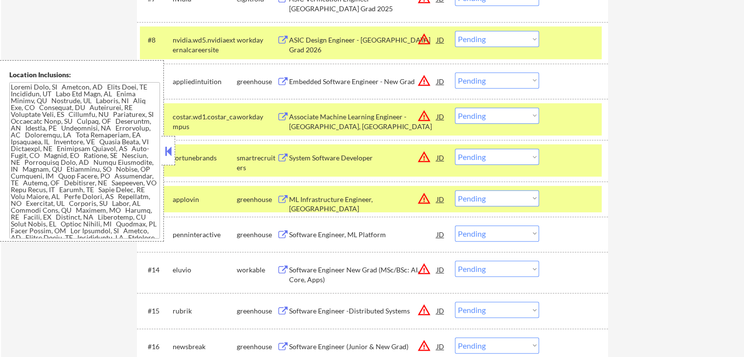
click at [299, 234] on div "Software Engineer, ML Platform" at bounding box center [363, 235] width 148 height 10
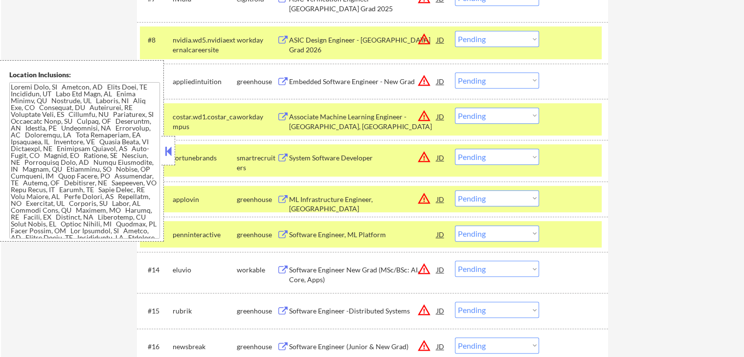
click at [294, 270] on div "Software Engineer New Grad (MSc/BSc: AI, Core, Apps)" at bounding box center [363, 274] width 148 height 19
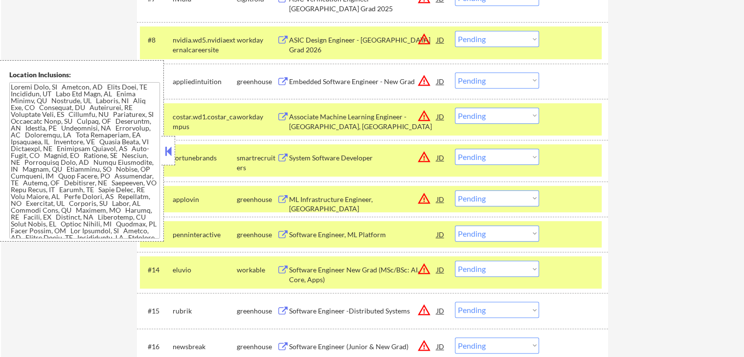
drag, startPoint x: 292, startPoint y: 304, endPoint x: 290, endPoint y: 314, distance: 10.0
click at [292, 306] on div "Software Engineer -Distributed Systems" at bounding box center [363, 311] width 148 height 18
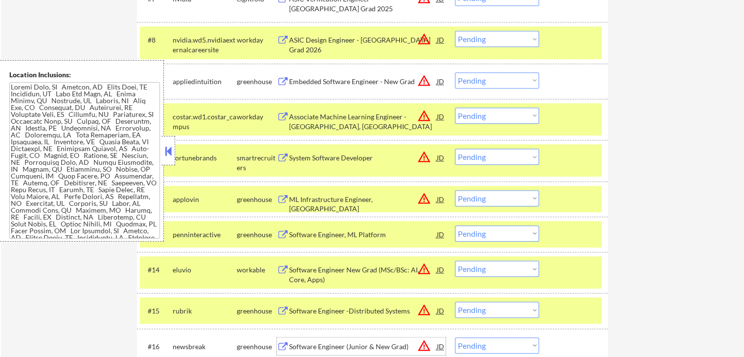
click at [289, 337] on div "Software Engineer (Junior & New Grad)" at bounding box center [363, 346] width 148 height 18
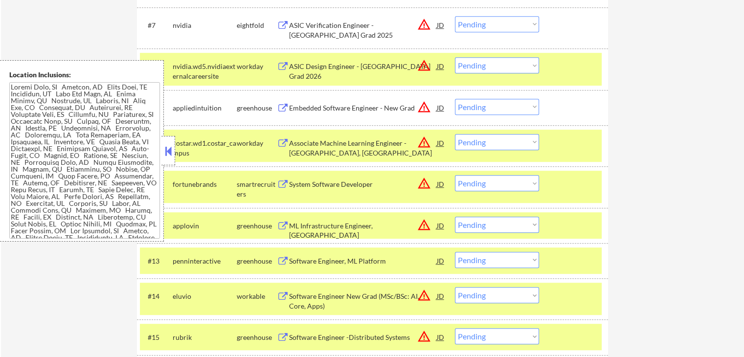
scroll to position [538, 0]
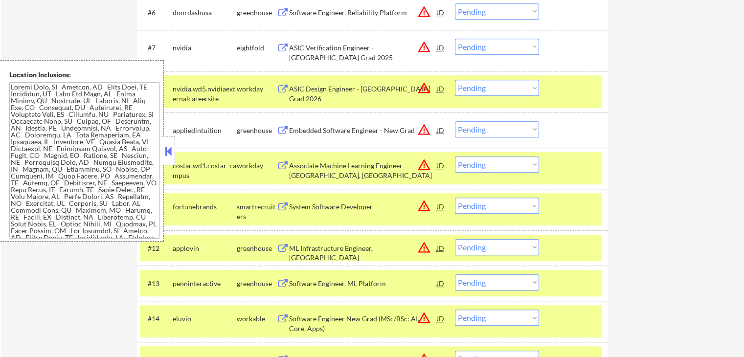
click at [299, 206] on div "System Software Developer" at bounding box center [363, 207] width 148 height 10
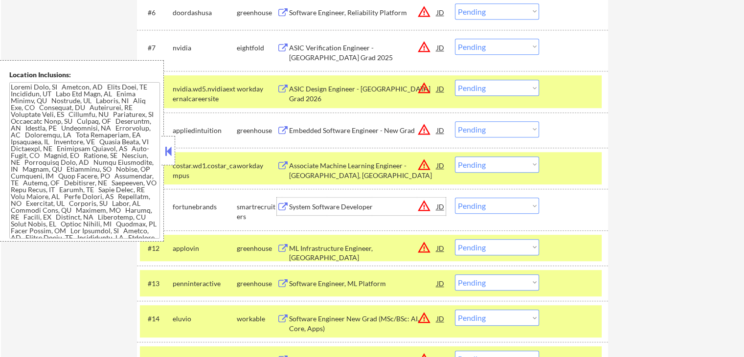
drag, startPoint x: 488, startPoint y: 129, endPoint x: 489, endPoint y: 134, distance: 5.1
click at [489, 129] on select "Choose an option... Pending Applied Excluded (Questions) Excluded (Expired) Exc…" at bounding box center [497, 129] width 84 height 16
click at [455, 121] on select "Choose an option... Pending Applied Excluded (Questions) Excluded (Expired) Exc…" at bounding box center [497, 129] width 84 height 16
select select ""pending""
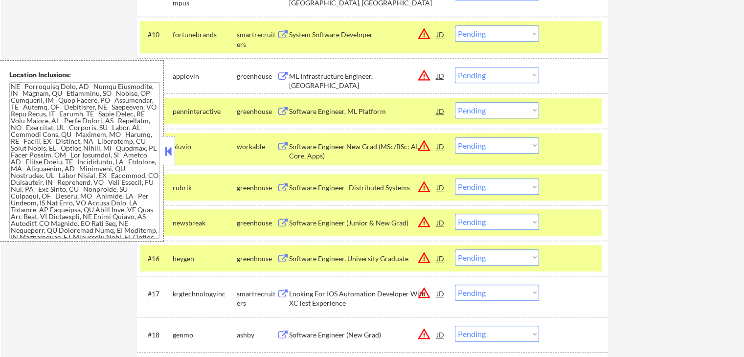
scroll to position [691, 0]
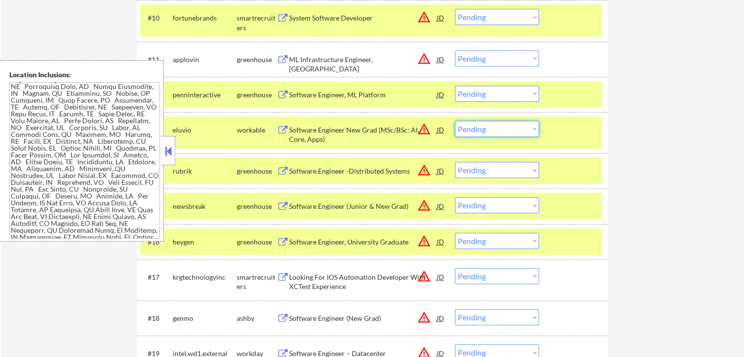
drag, startPoint x: 483, startPoint y: 129, endPoint x: 485, endPoint y: 135, distance: 6.6
click at [484, 131] on select "Choose an option... Pending Applied Excluded (Questions) Excluded (Expired) Exc…" at bounding box center [497, 129] width 84 height 16
click at [455, 121] on select "Choose an option... Pending Applied Excluded (Questions) Excluded (Expired) Exc…" at bounding box center [497, 129] width 84 height 16
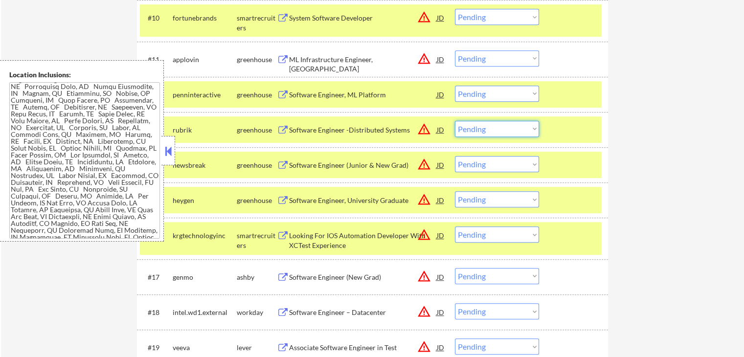
click at [479, 132] on select "Choose an option... Pending Applied Excluded (Questions) Excluded (Expired) Exc…" at bounding box center [497, 129] width 84 height 16
click at [455, 121] on select "Choose an option... Pending Applied Excluded (Questions) Excluded (Expired) Exc…" at bounding box center [497, 129] width 84 height 16
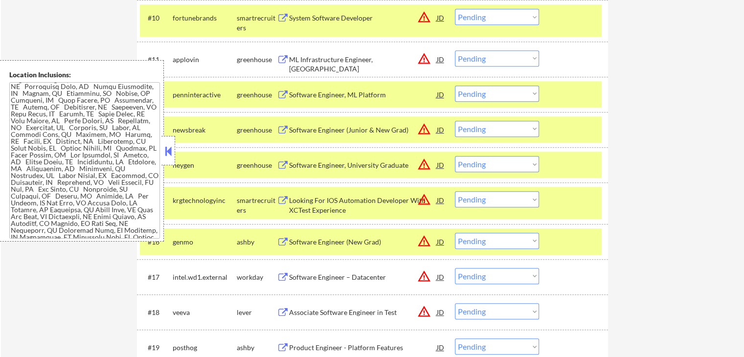
click at [494, 135] on select "Choose an option... Pending Applied Excluded (Questions) Excluded (Expired) Exc…" at bounding box center [497, 129] width 84 height 16
click at [455, 121] on select "Choose an option... Pending Applied Excluded (Questions) Excluded (Expired) Exc…" at bounding box center [497, 129] width 84 height 16
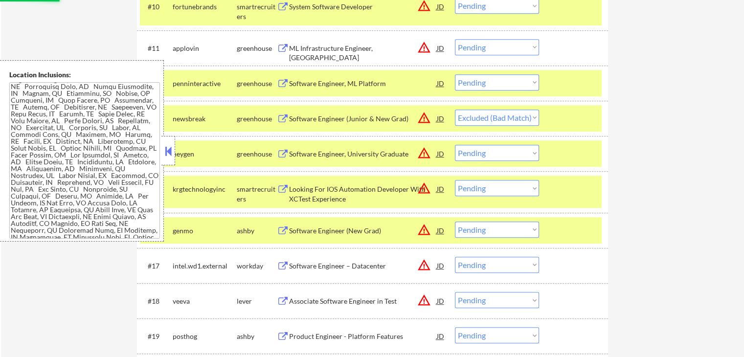
scroll to position [740, 0]
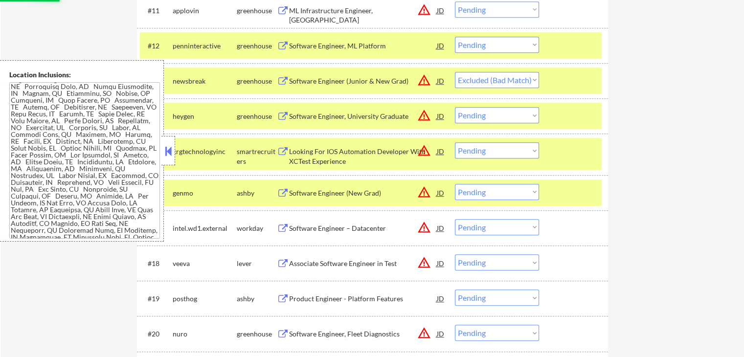
click at [305, 116] on div "Software Engineer, University Graduate" at bounding box center [363, 116] width 148 height 10
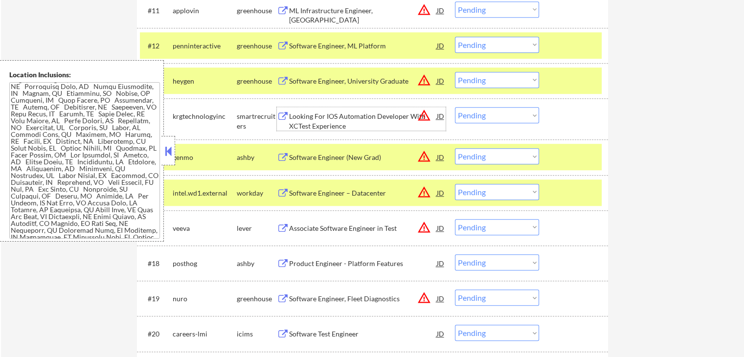
click at [486, 78] on select "Choose an option... Pending Applied Excluded (Questions) Excluded (Expired) Exc…" at bounding box center [497, 80] width 84 height 16
click at [455, 72] on select "Choose an option... Pending Applied Excluded (Questions) Excluded (Expired) Exc…" at bounding box center [497, 80] width 84 height 16
select select ""pending""
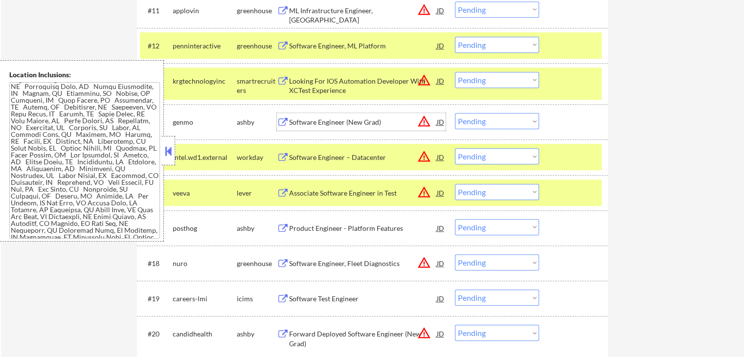
click at [302, 119] on div "Software Engineer (New Grad)" at bounding box center [363, 122] width 148 height 10
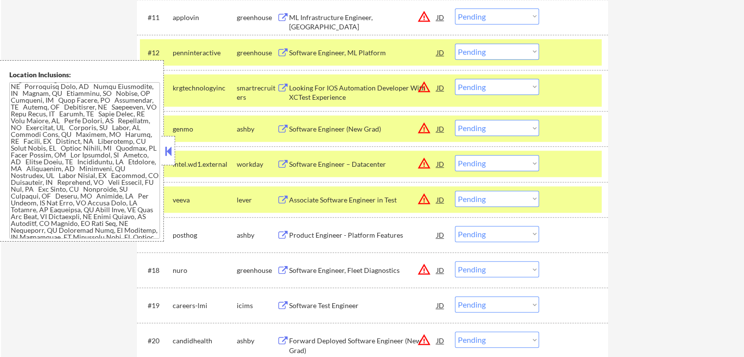
scroll to position [691, 0]
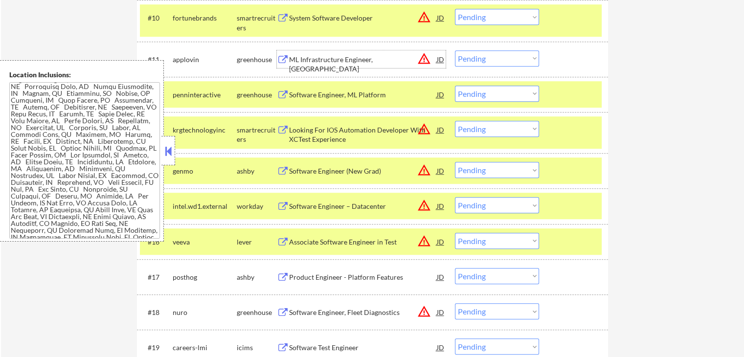
click at [348, 62] on div "ML Infrastructure Engineer, [GEOGRAPHIC_DATA]" at bounding box center [363, 64] width 148 height 19
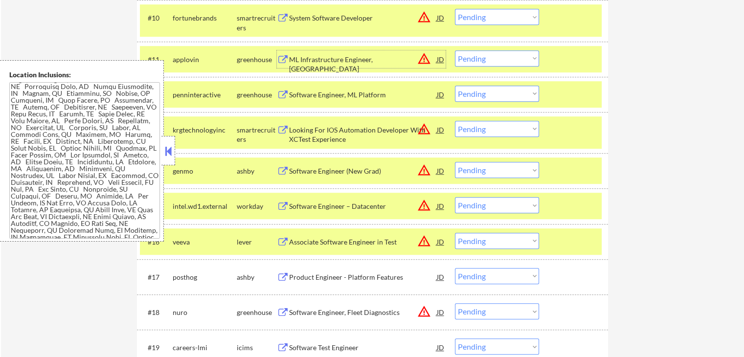
click at [481, 52] on select "Choose an option... Pending Applied Excluded (Questions) Excluded (Expired) Exc…" at bounding box center [497, 58] width 84 height 16
click at [455, 50] on select "Choose an option... Pending Applied Excluded (Questions) Excluded (Expired) Exc…" at bounding box center [497, 58] width 84 height 16
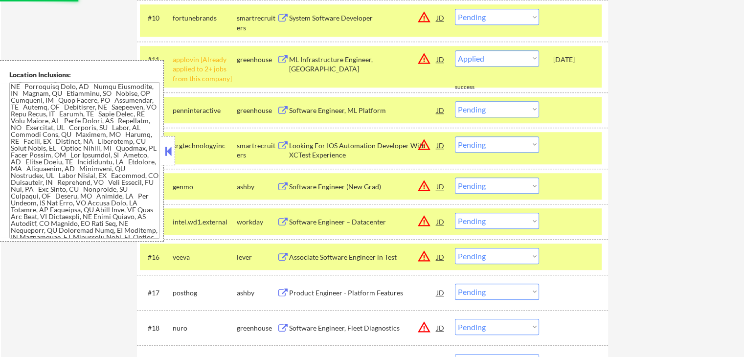
select select ""pending""
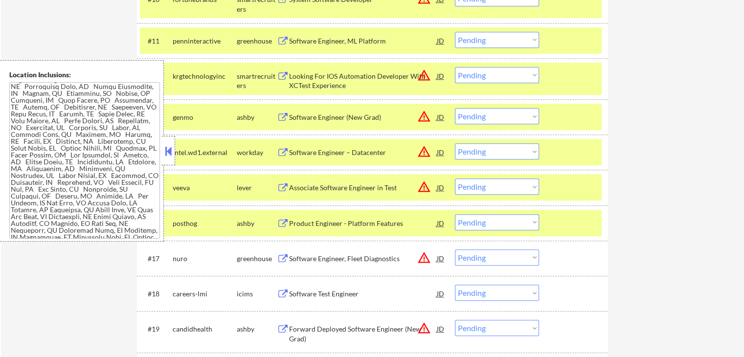
scroll to position [740, 0]
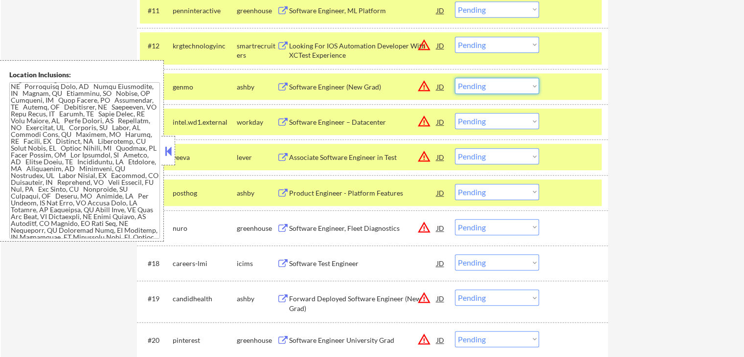
drag, startPoint x: 485, startPoint y: 85, endPoint x: 489, endPoint y: 88, distance: 5.5
click at [485, 85] on select "Choose an option... Pending Applied Excluded (Questions) Excluded (Expired) Exc…" at bounding box center [497, 86] width 84 height 16
click at [455, 78] on select "Choose an option... Pending Applied Excluded (Questions) Excluded (Expired) Exc…" at bounding box center [497, 86] width 84 height 16
select select ""pending""
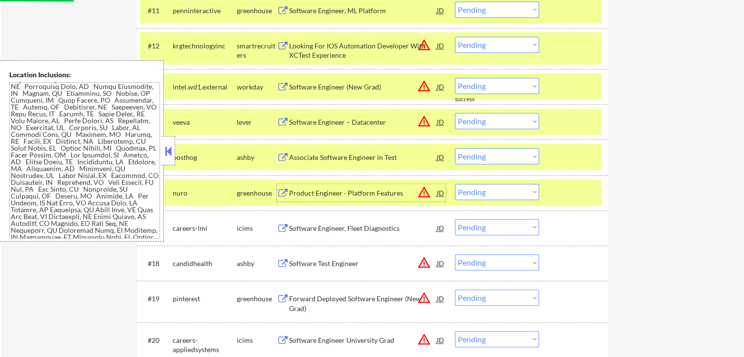
click at [300, 187] on div "Product Engineer - Platform Features" at bounding box center [363, 193] width 148 height 18
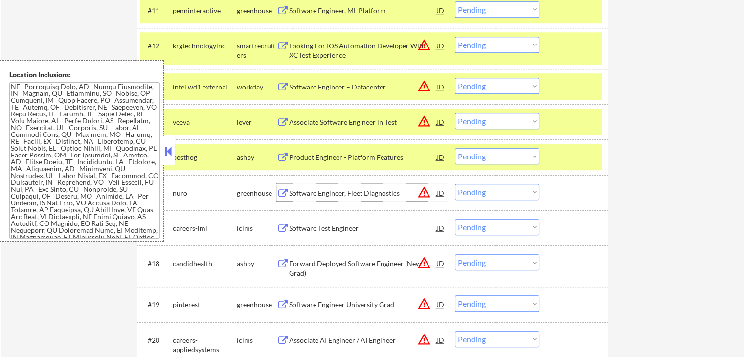
click at [297, 159] on div "Product Engineer - Platform Features" at bounding box center [363, 158] width 148 height 10
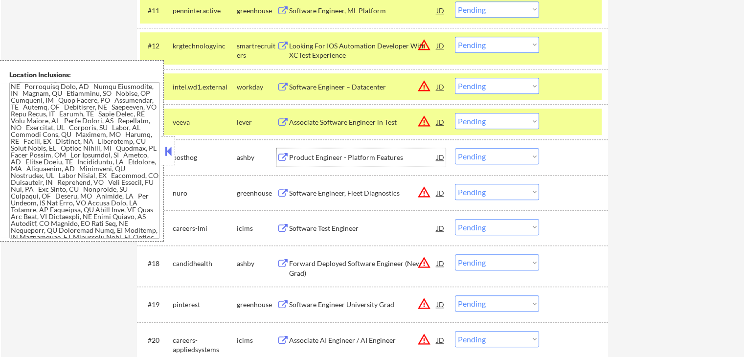
click at [332, 156] on div "Product Engineer - Platform Features" at bounding box center [363, 158] width 148 height 10
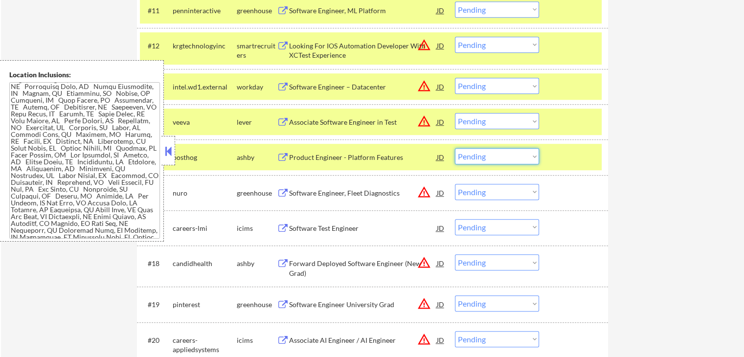
click at [479, 160] on select "Choose an option... Pending Applied Excluded (Questions) Excluded (Expired) Exc…" at bounding box center [497, 156] width 84 height 16
click at [455, 148] on select "Choose an option... Pending Applied Excluded (Questions) Excluded (Expired) Exc…" at bounding box center [497, 156] width 84 height 16
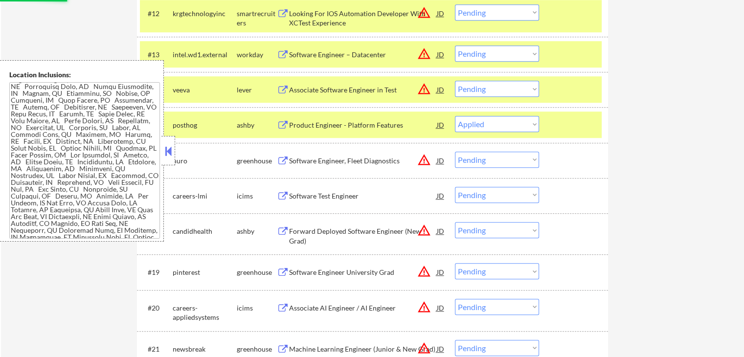
scroll to position [789, 0]
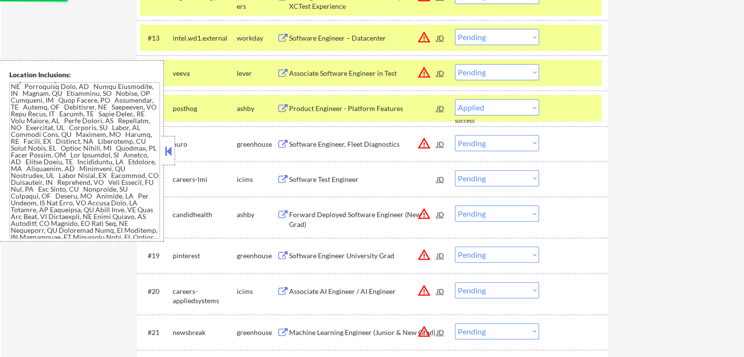
select select ""pending""
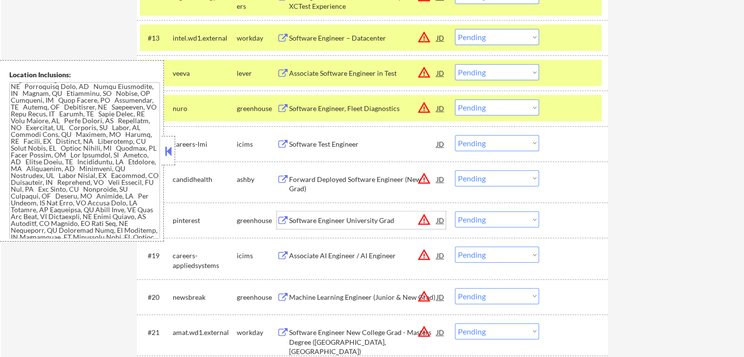
click at [298, 221] on div "Software Engineer University Grad" at bounding box center [363, 221] width 148 height 10
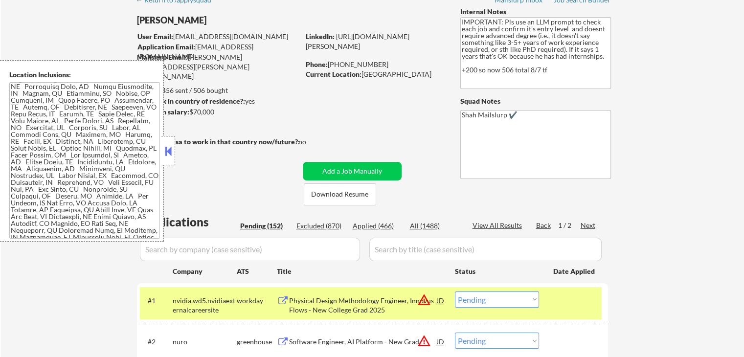
scroll to position [0, 0]
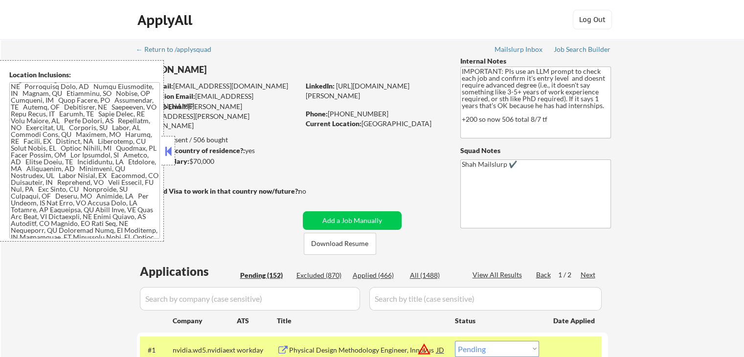
click at [166, 144] on button at bounding box center [168, 151] width 11 height 15
